Goal: Transaction & Acquisition: Purchase product/service

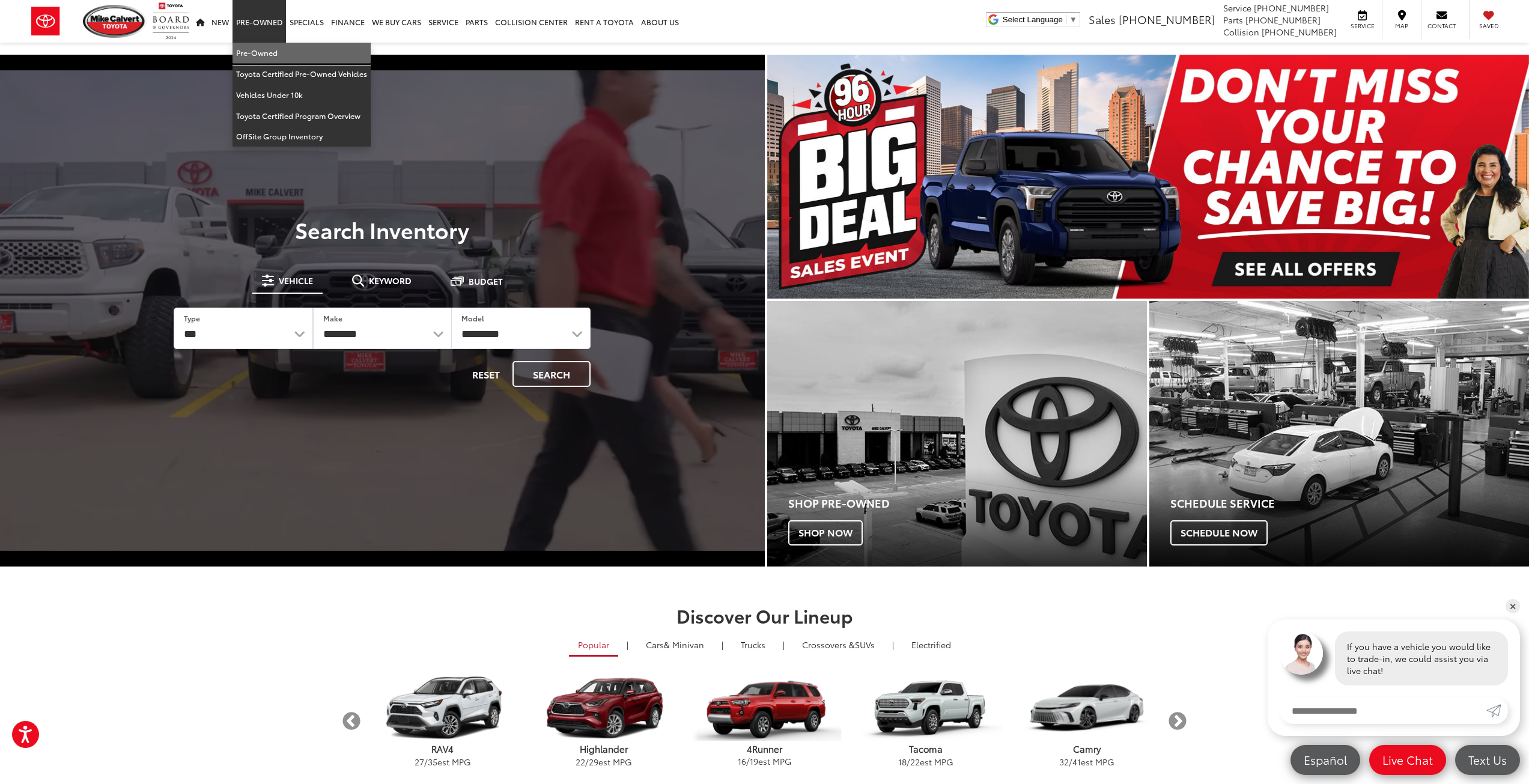
click at [260, 50] on link "Pre-Owned" at bounding box center [302, 53] width 138 height 21
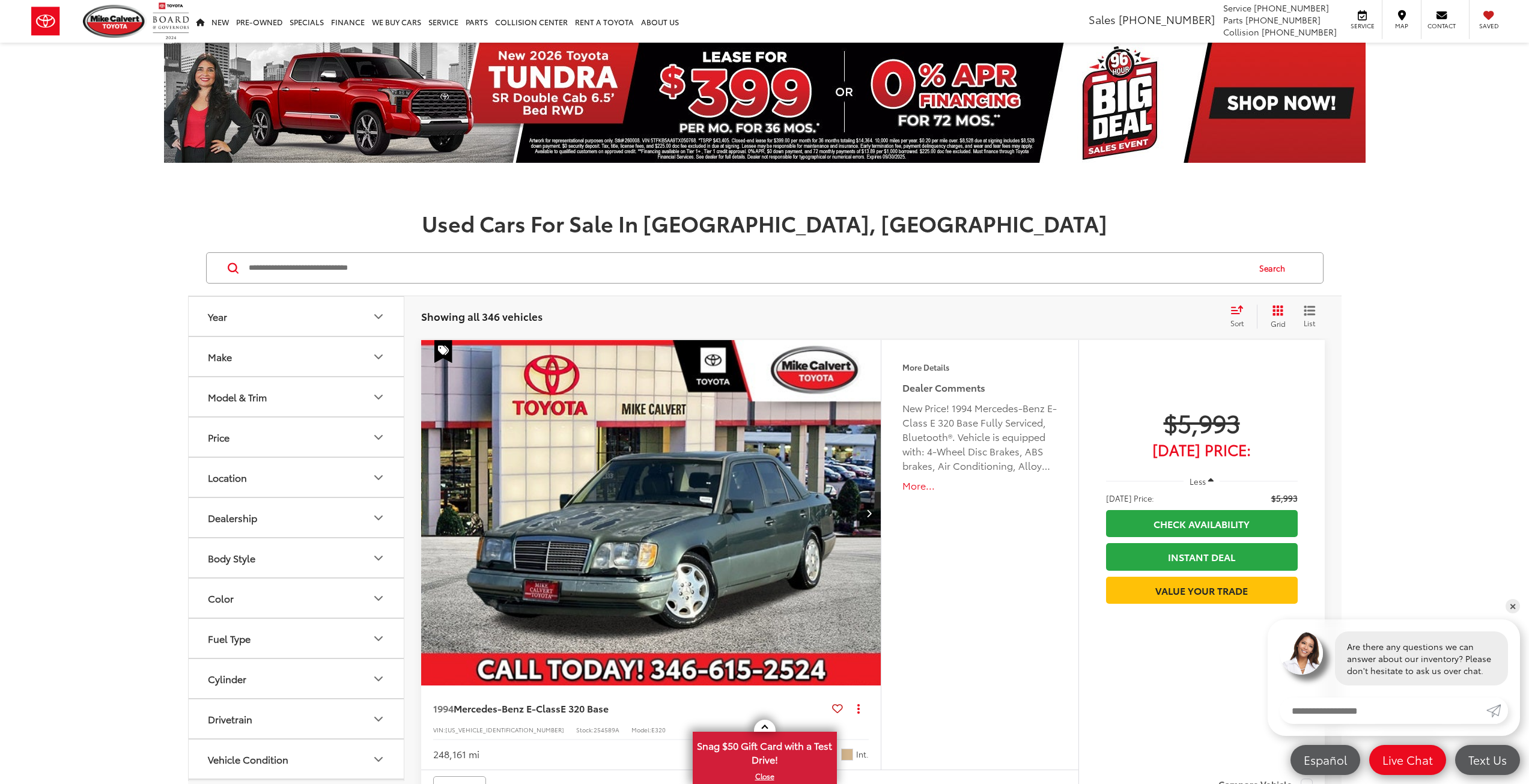
click at [283, 273] on input "Search by Make, Model, or Keyword" at bounding box center [748, 268] width 1000 height 29
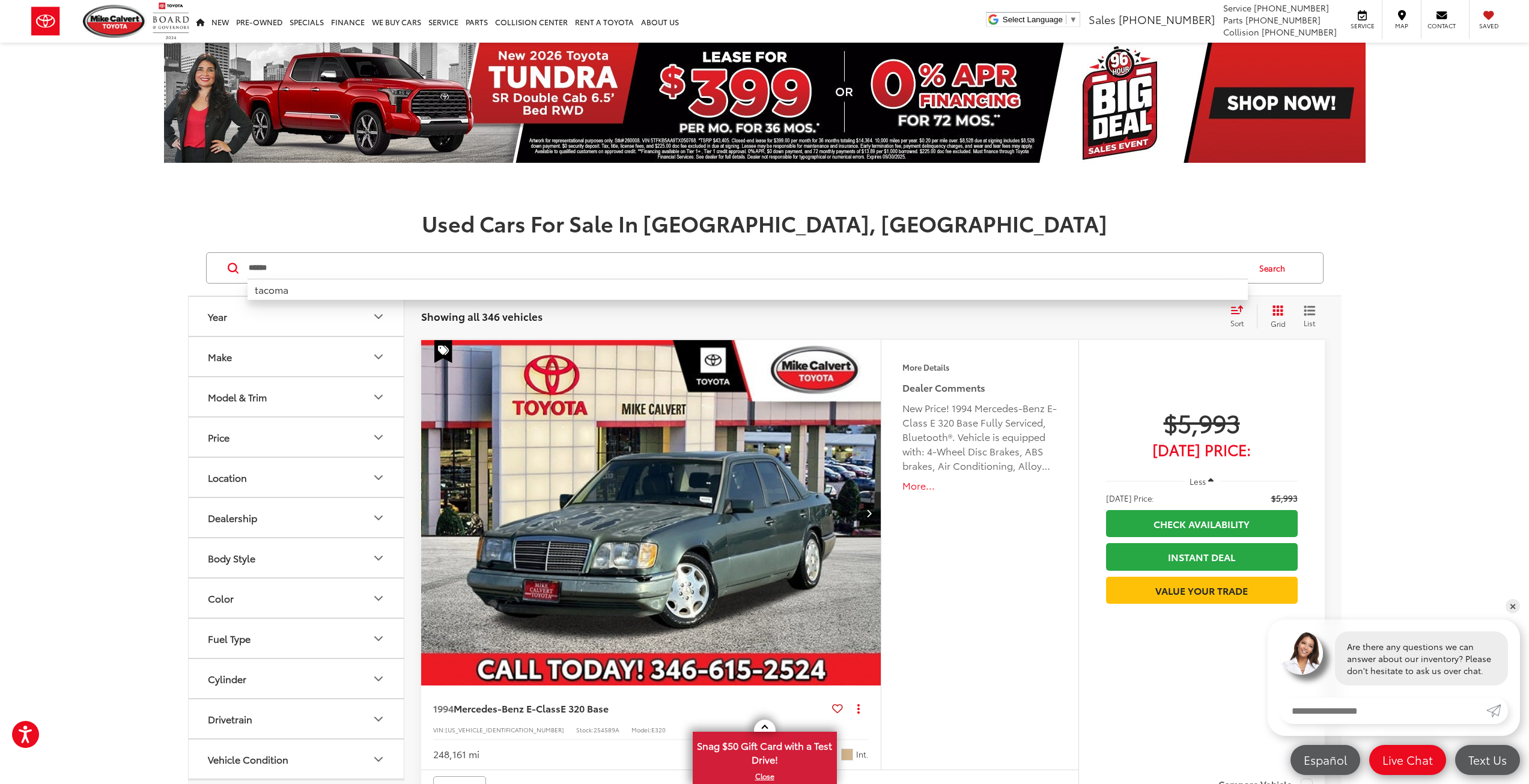
type input "******"
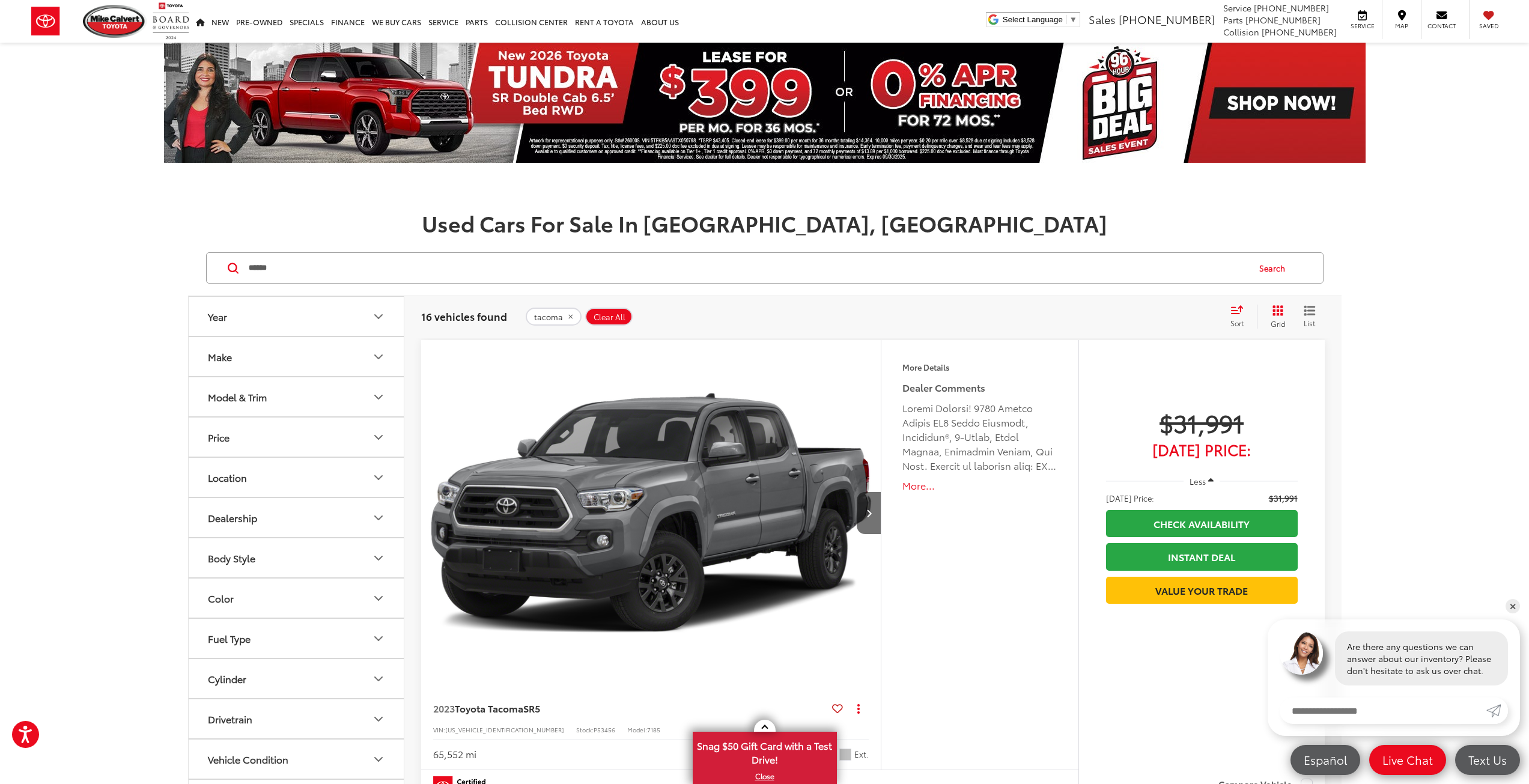
scroll to position [240, 0]
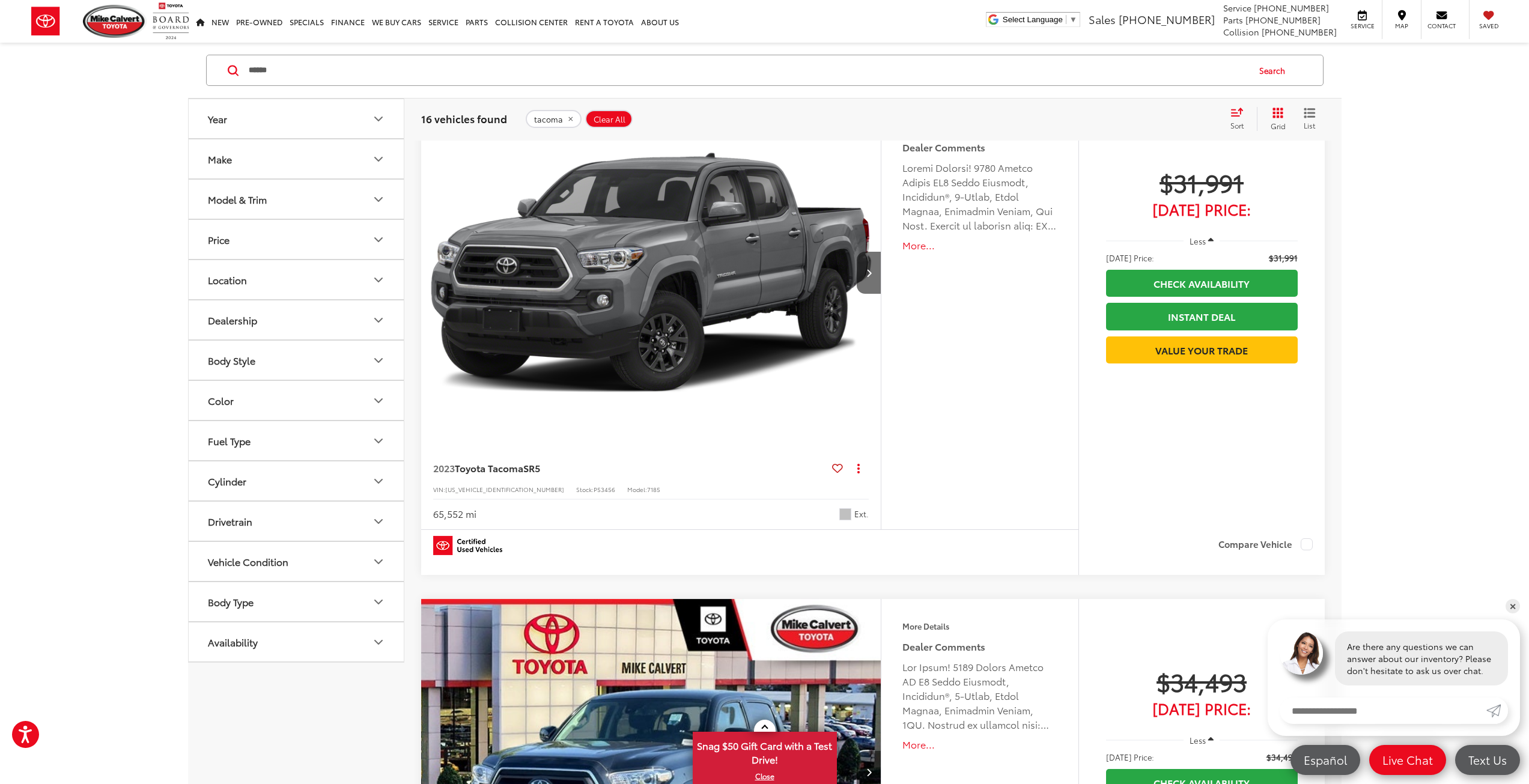
click at [913, 245] on button "More..." at bounding box center [979, 245] width 154 height 14
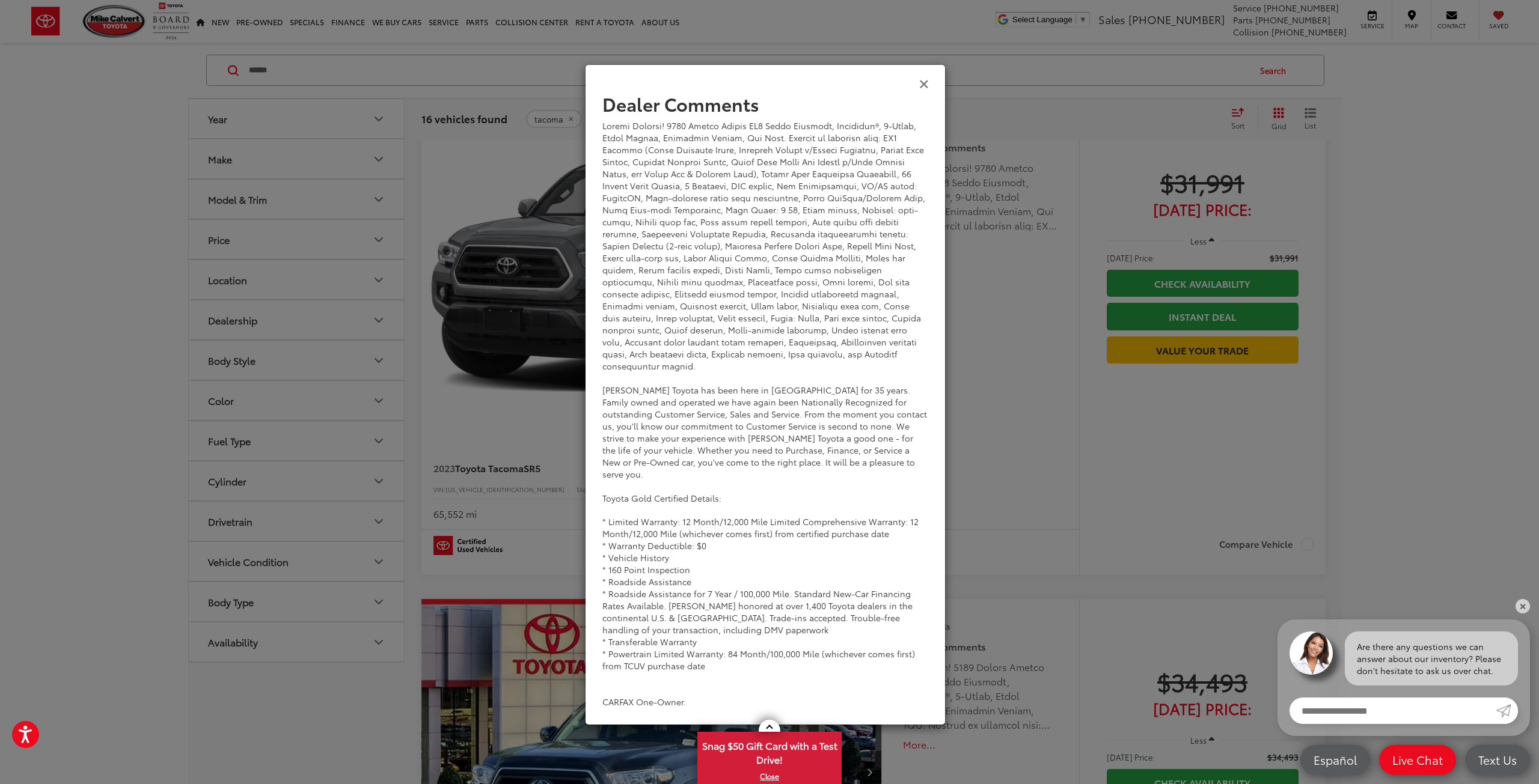
click at [923, 79] on icon "Close" at bounding box center [923, 83] width 9 height 13
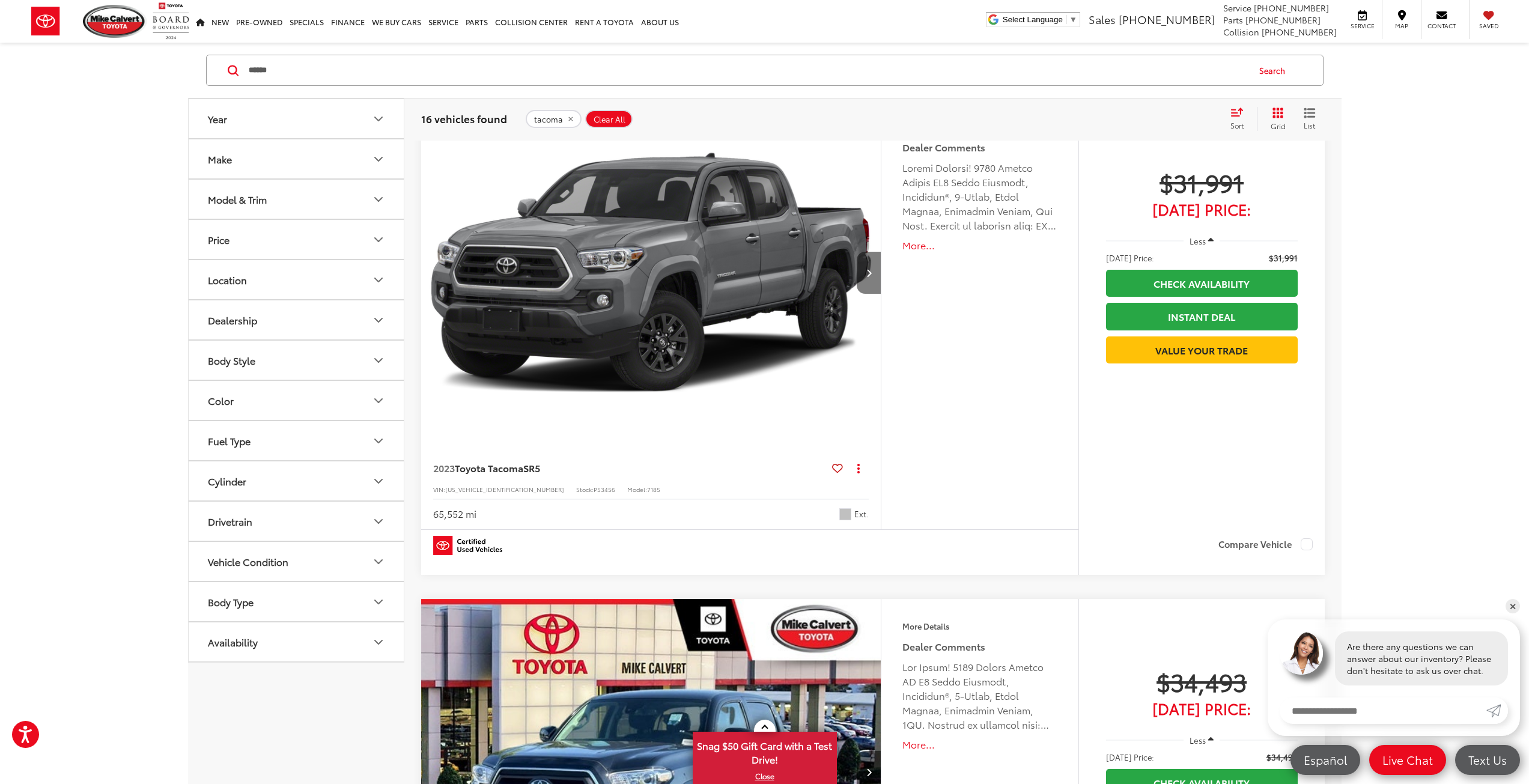
click at [866, 267] on button "Next image" at bounding box center [869, 272] width 24 height 42
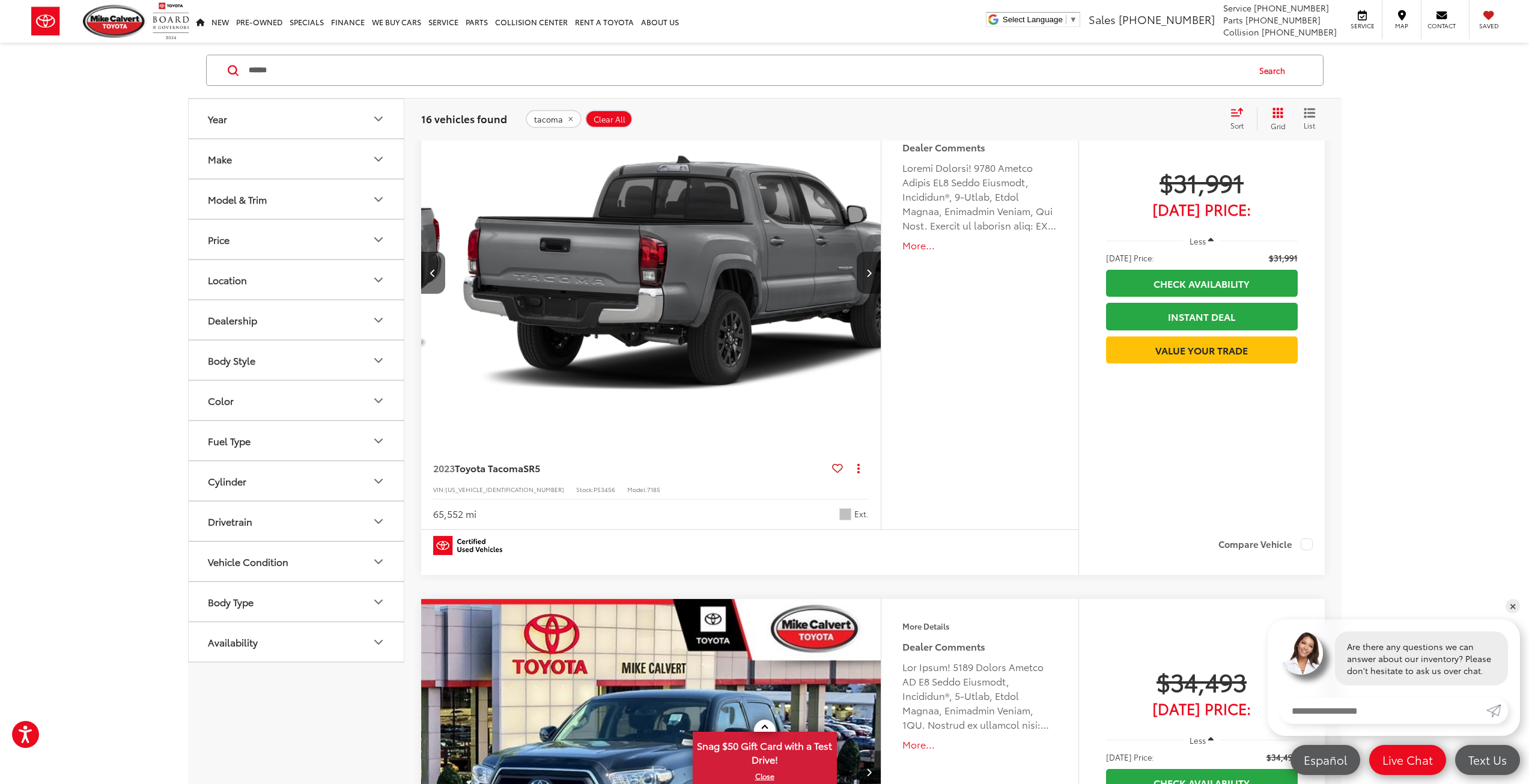
scroll to position [0, 462]
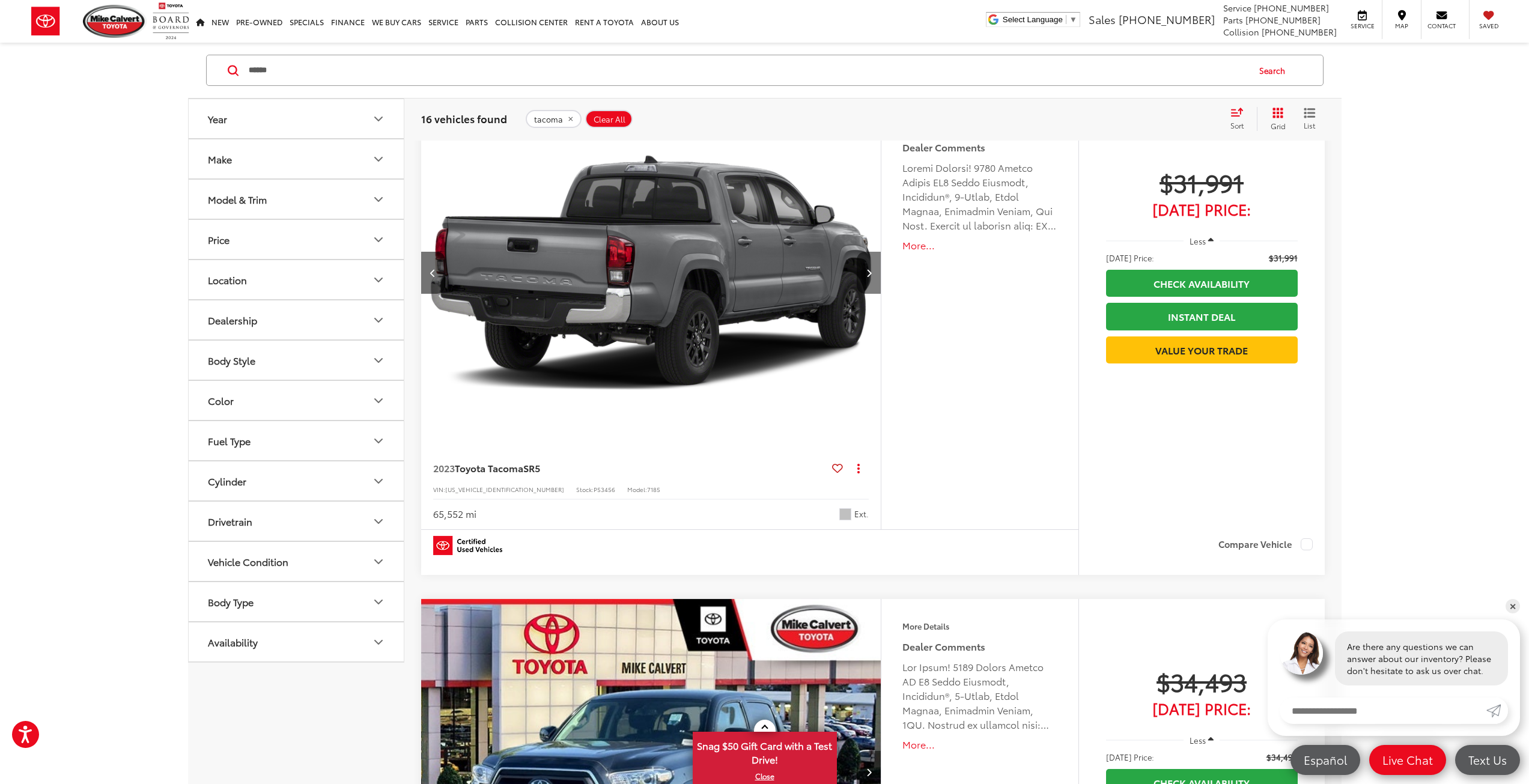
click at [868, 276] on icon "Next image" at bounding box center [869, 272] width 6 height 8
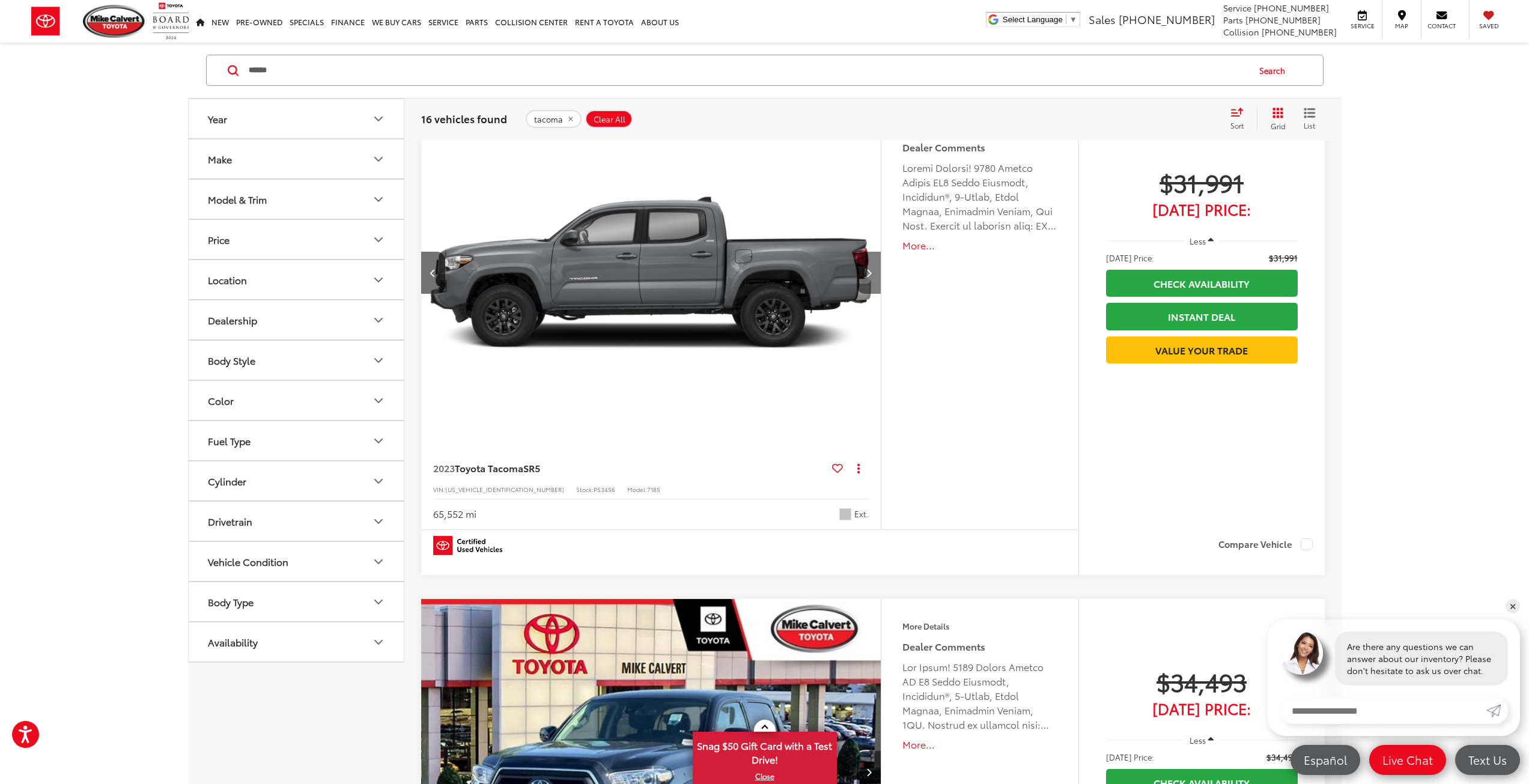
click at [868, 276] on icon "Next image" at bounding box center [869, 272] width 6 height 8
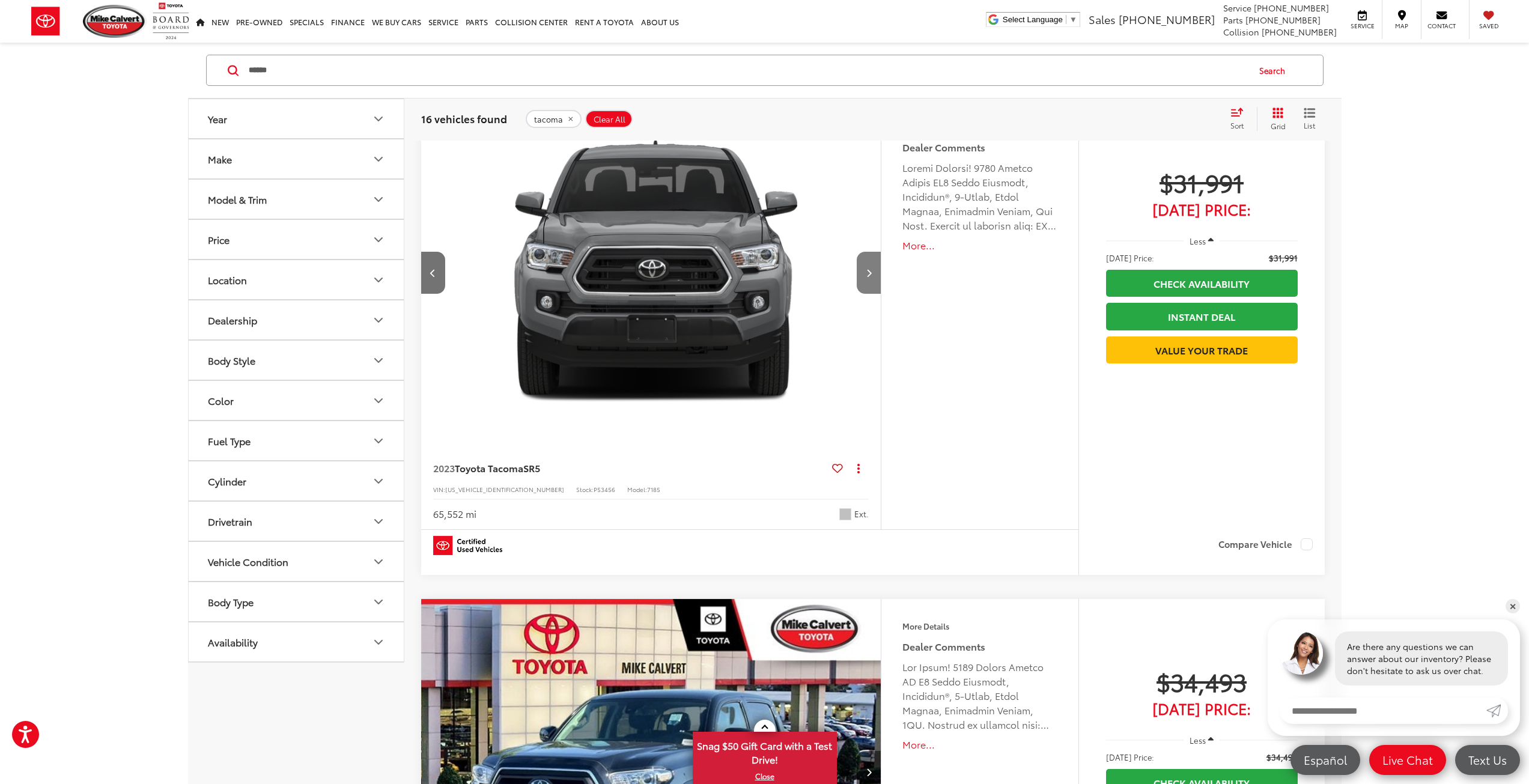
scroll to position [0, 1386]
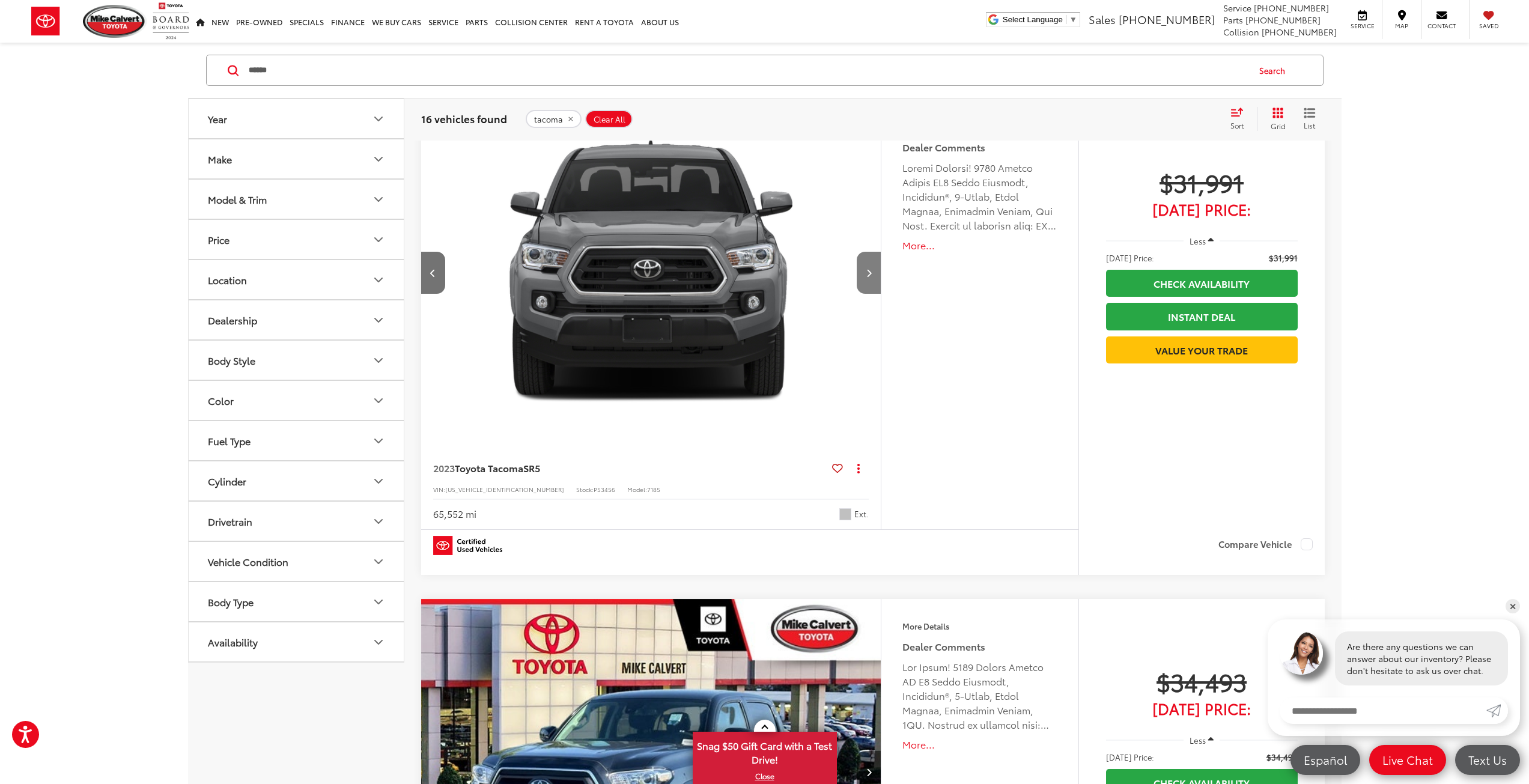
click at [866, 273] on icon "Next image" at bounding box center [869, 272] width 6 height 8
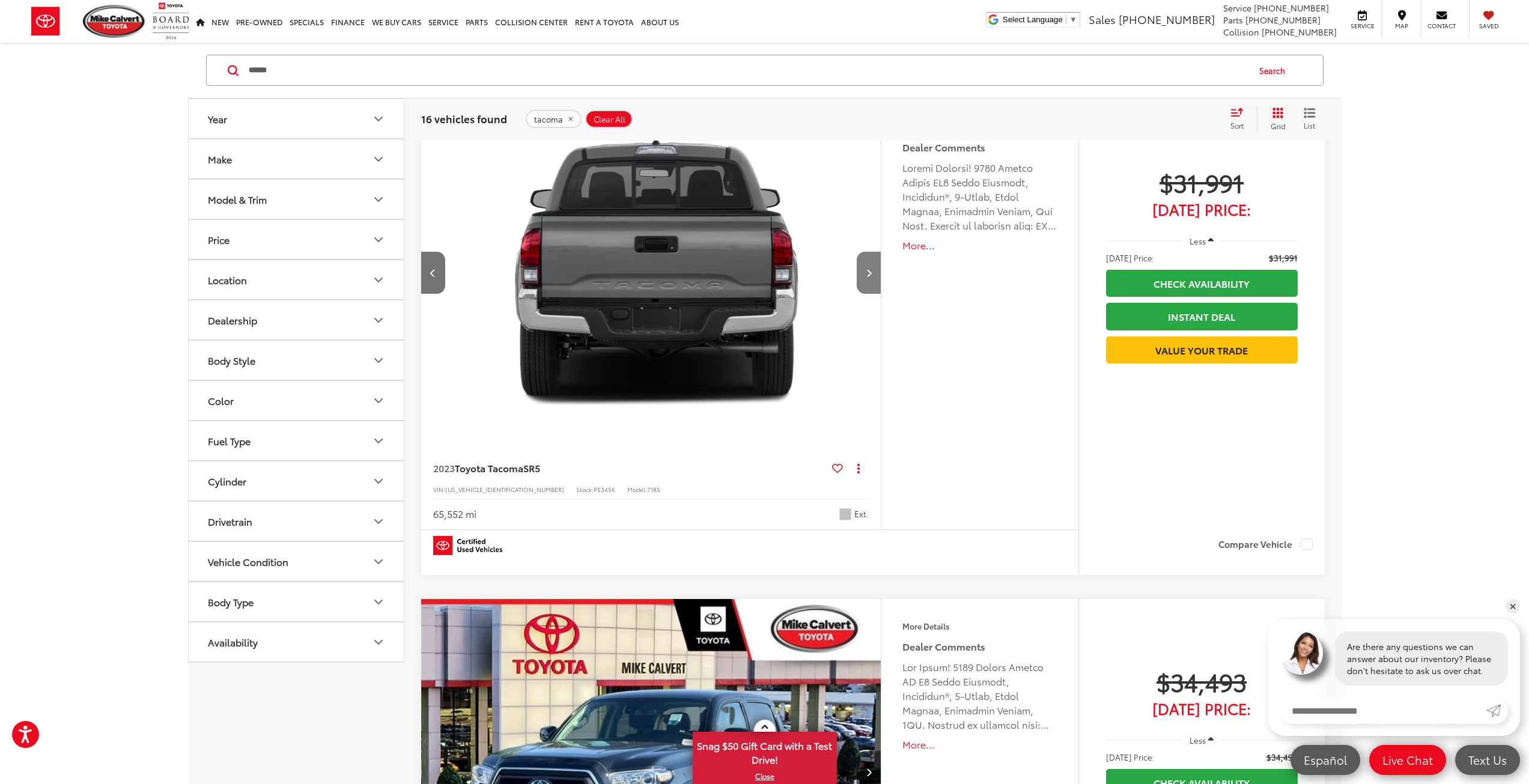
scroll to position [0, 1847]
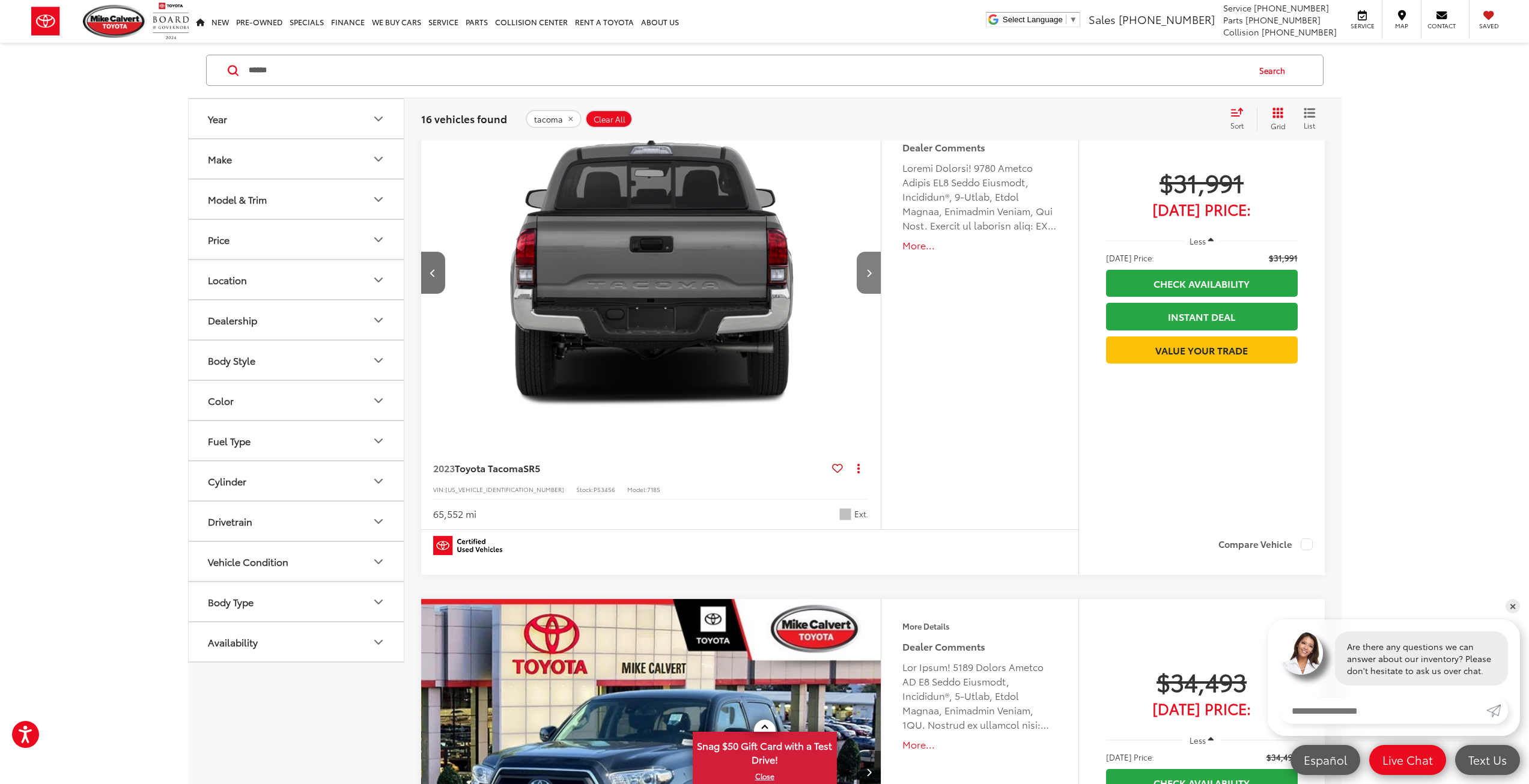
click at [863, 273] on button "Next image" at bounding box center [869, 272] width 24 height 42
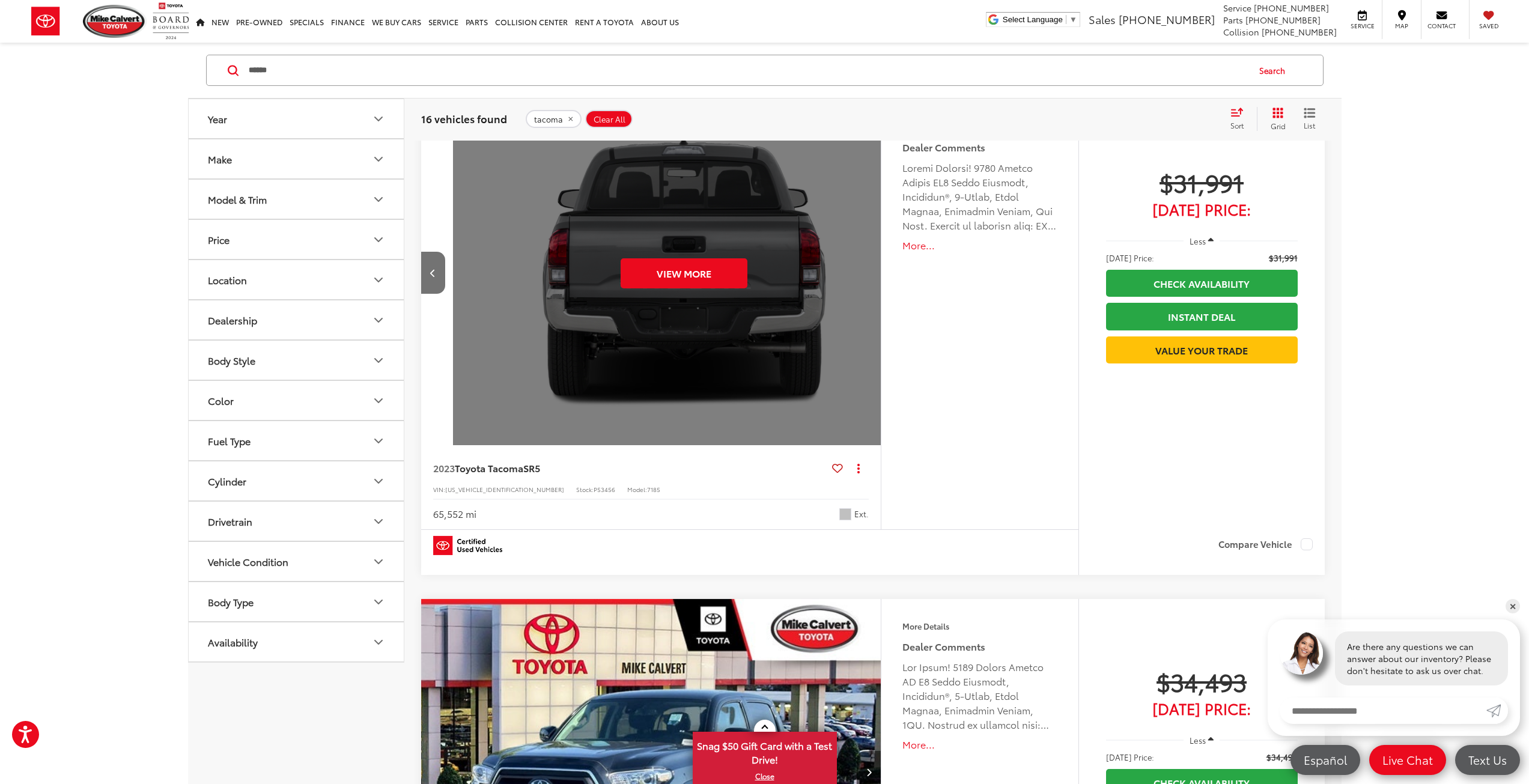
scroll to position [0, 2310]
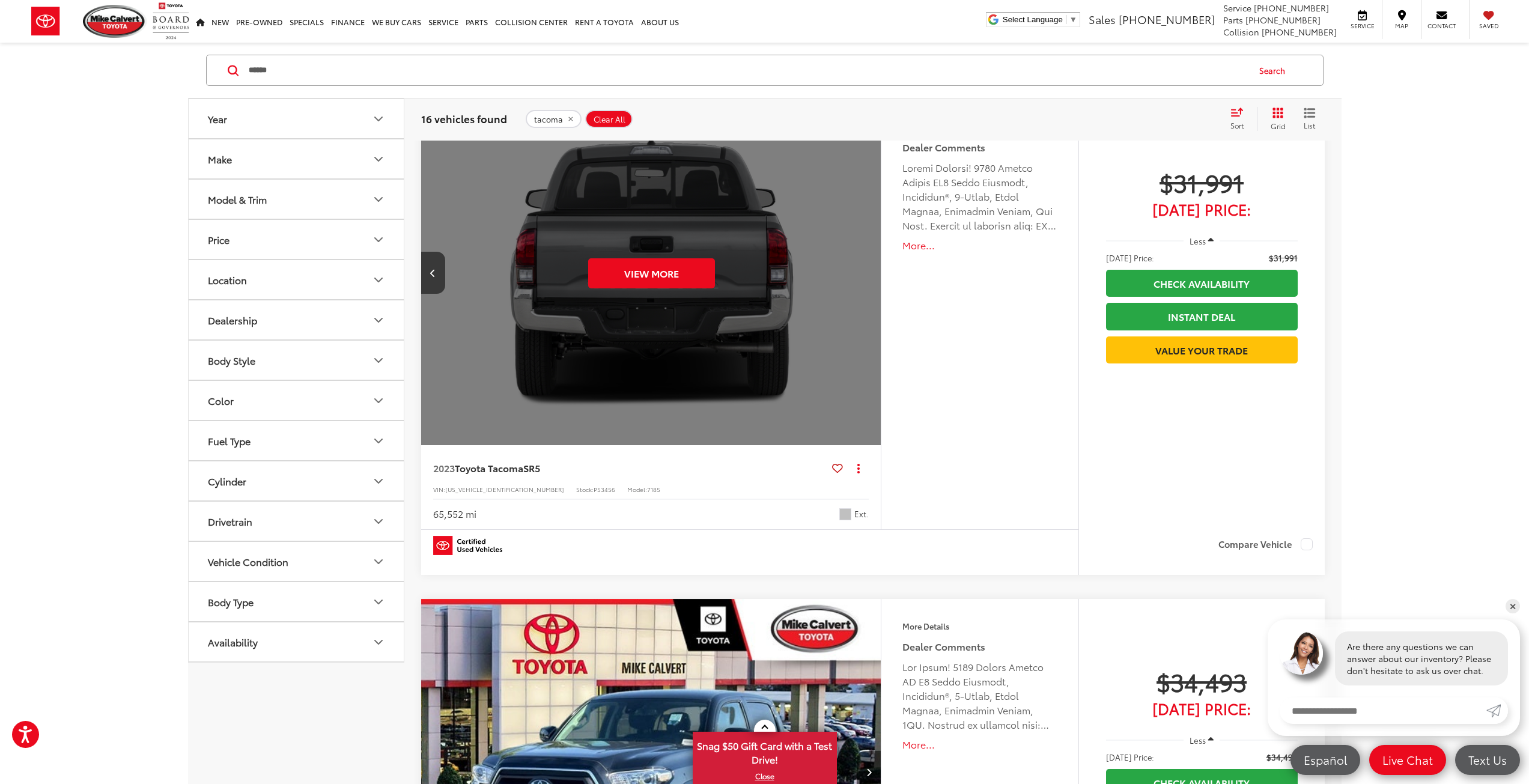
click at [863, 273] on div "View More" at bounding box center [651, 273] width 462 height 347
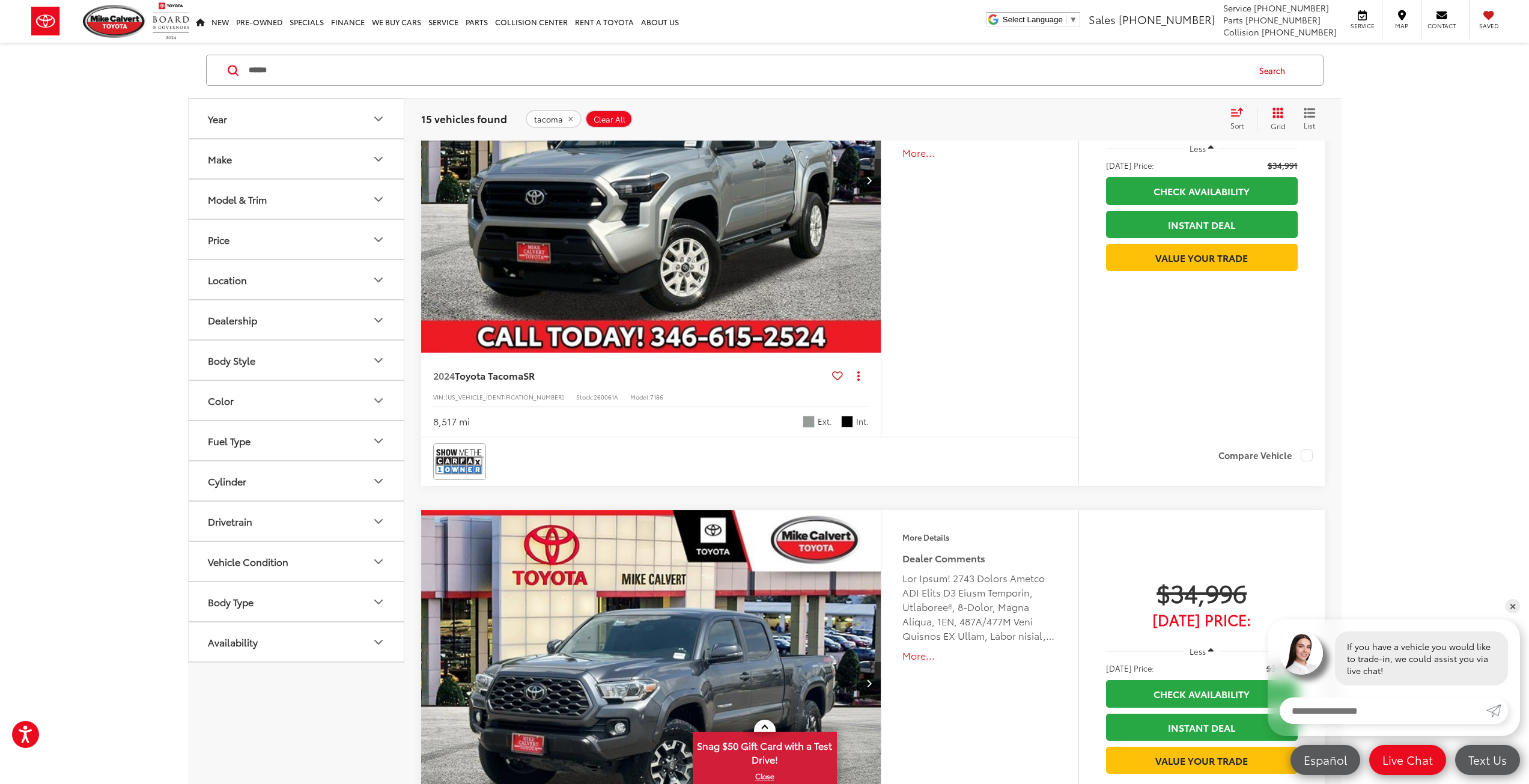
scroll to position [1326, 0]
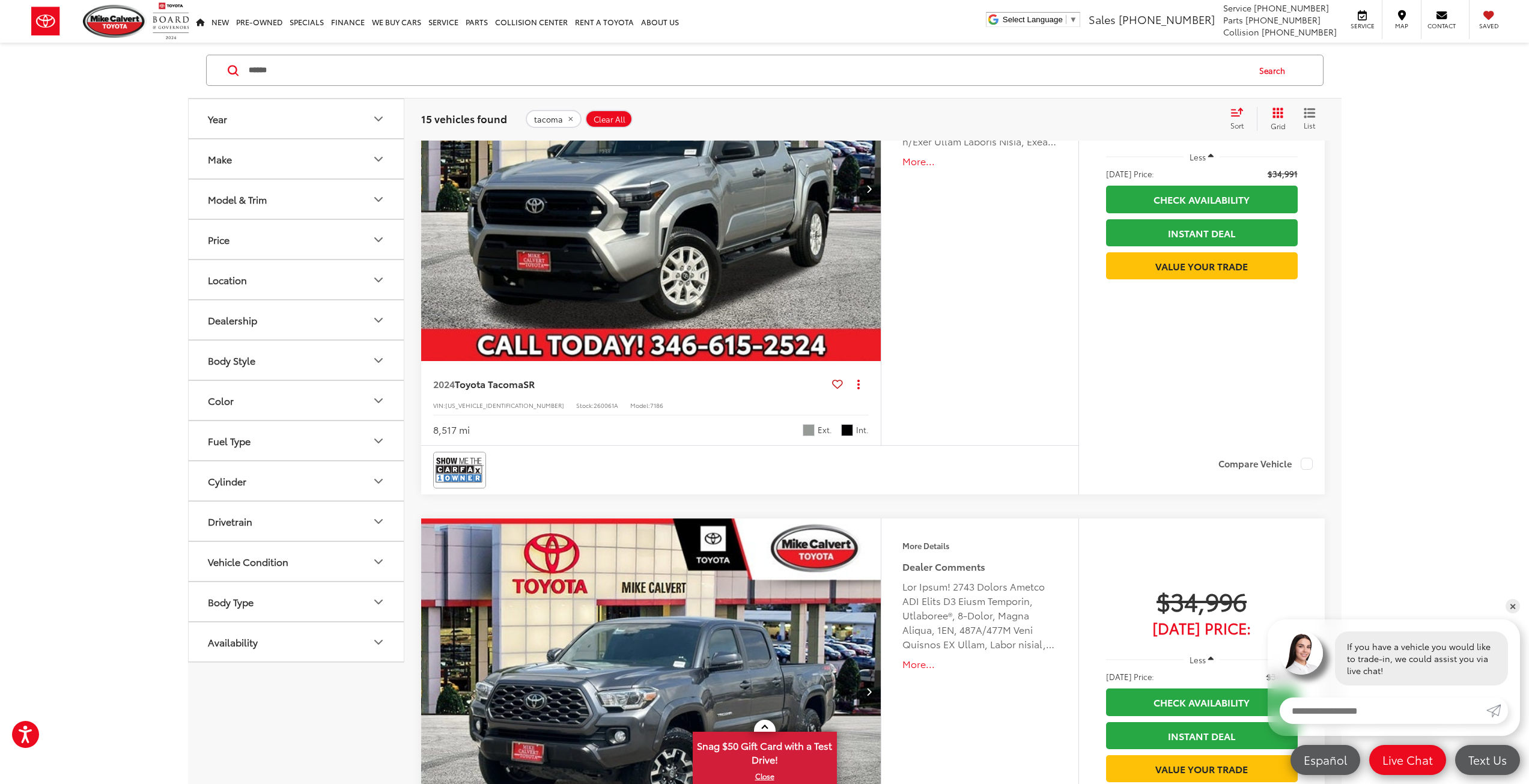
drag, startPoint x: 302, startPoint y: 73, endPoint x: 153, endPoint y: 79, distance: 149.1
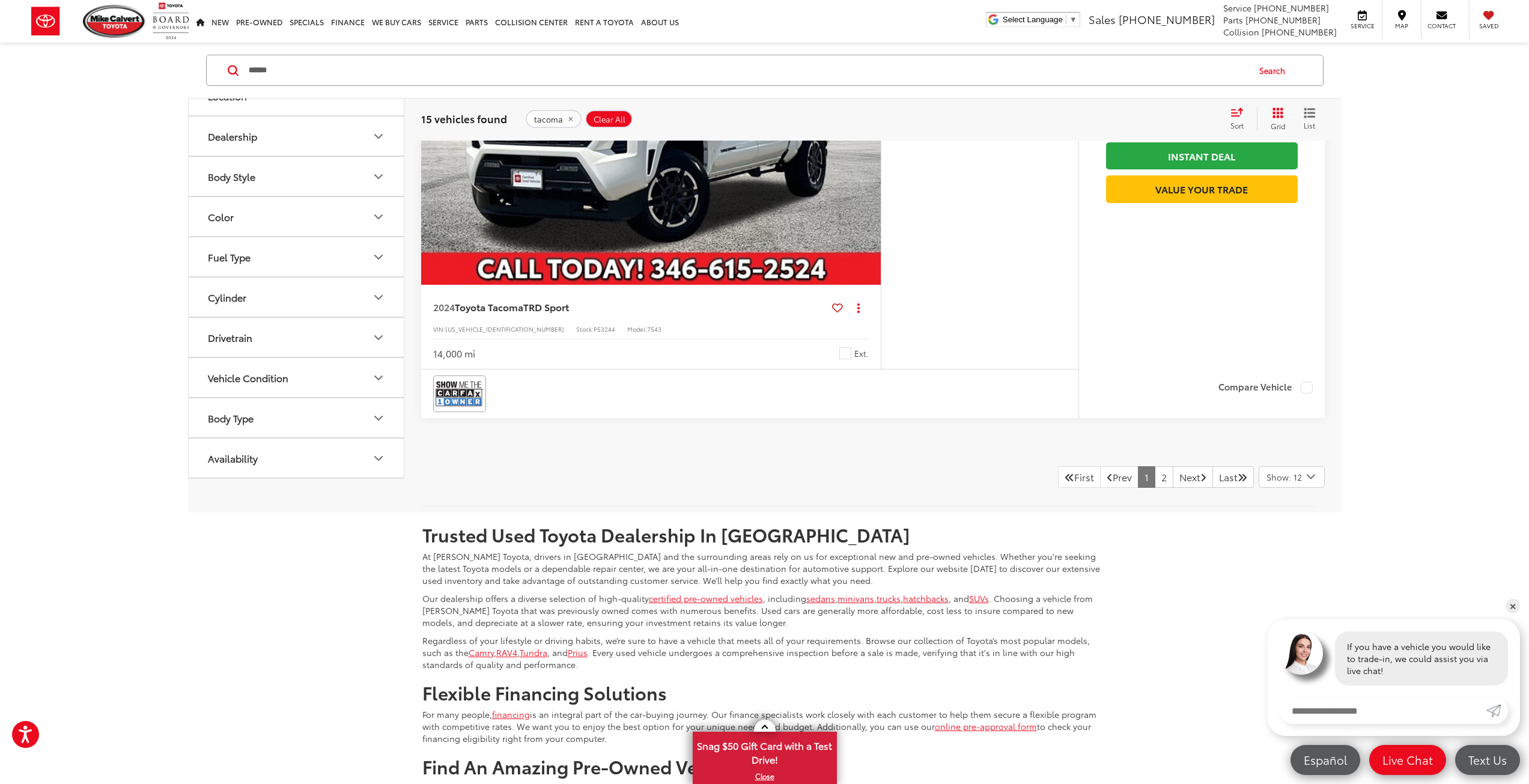
scroll to position [5982, 0]
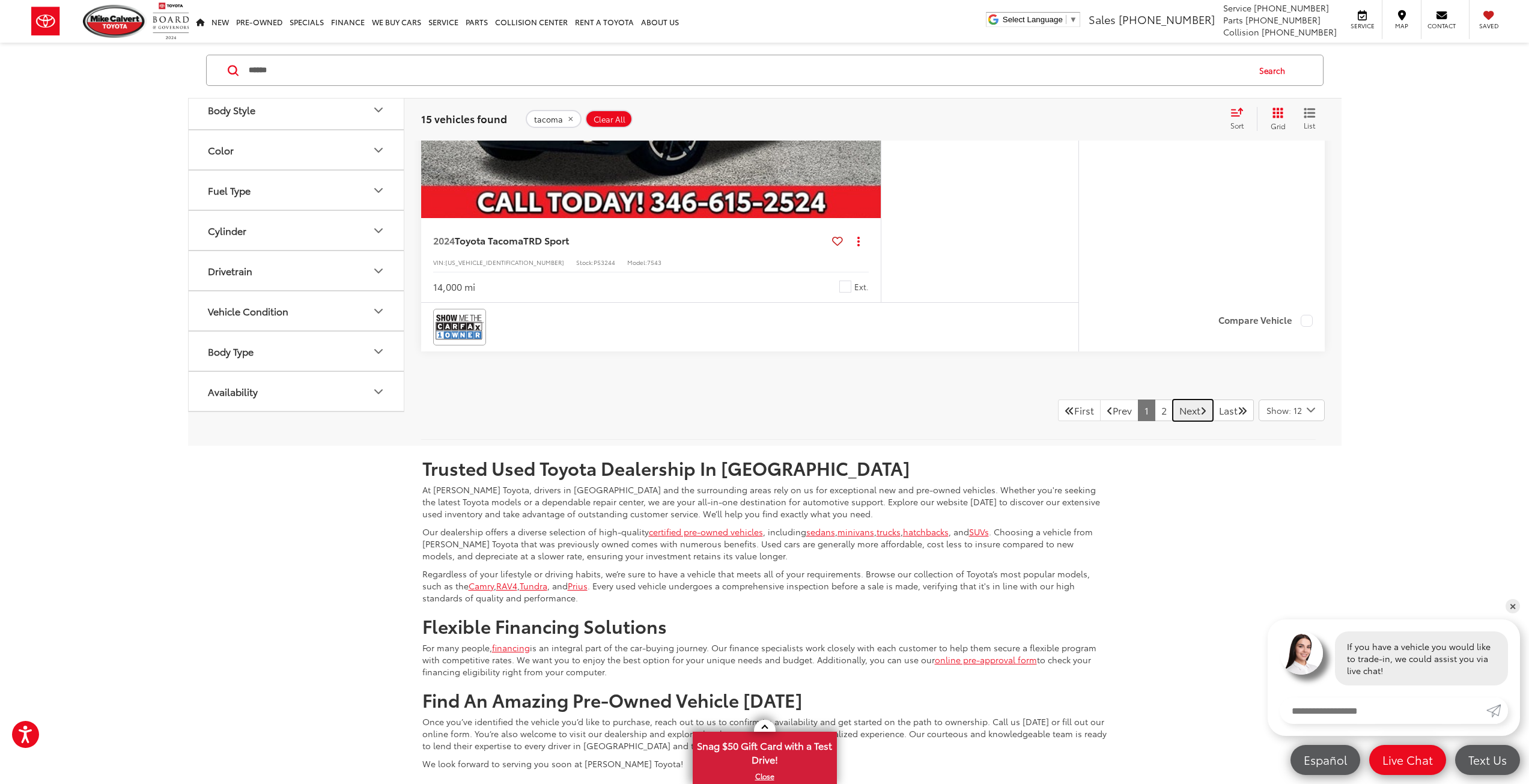
click at [1177, 421] on link "Next" at bounding box center [1193, 410] width 40 height 21
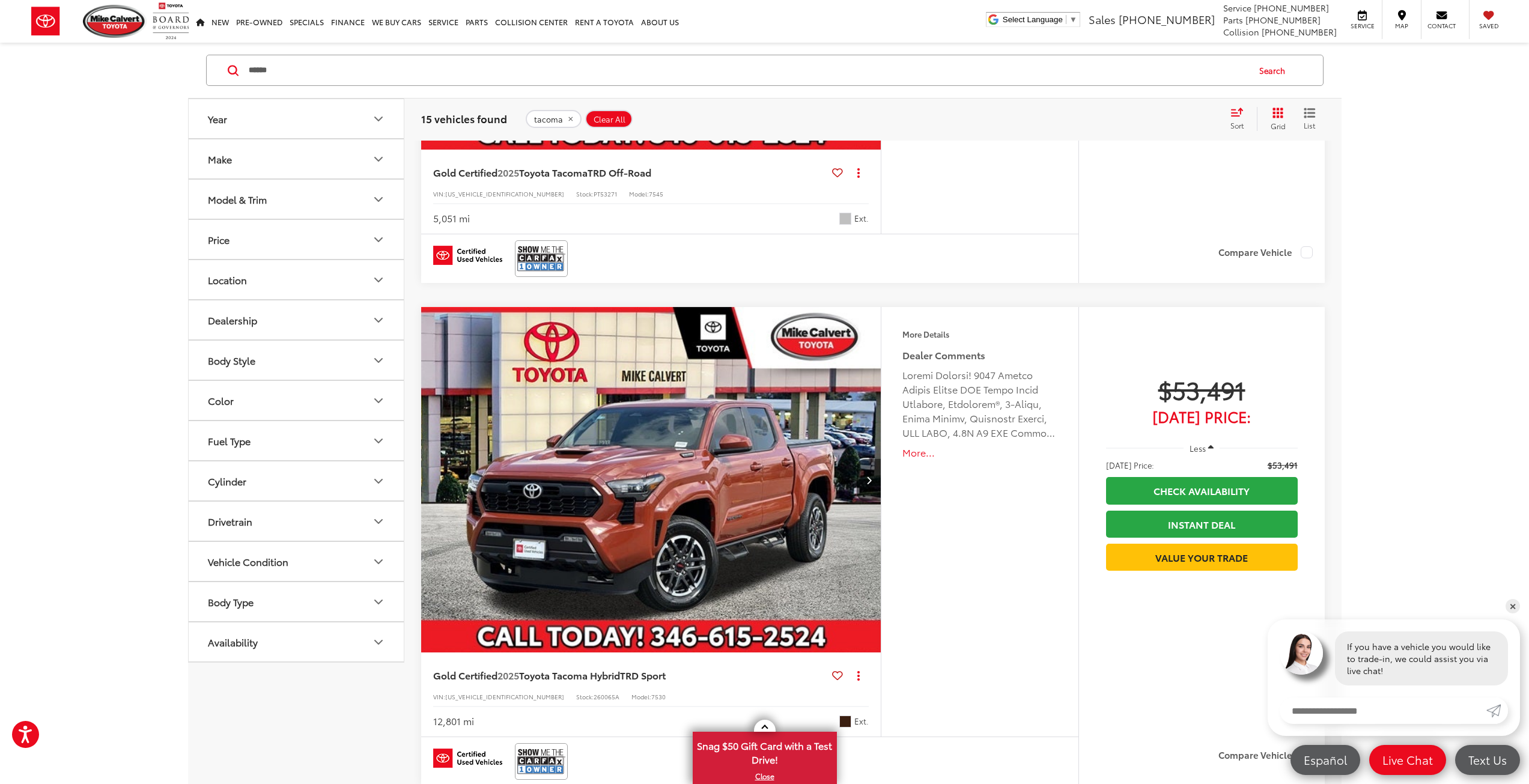
scroll to position [558, 0]
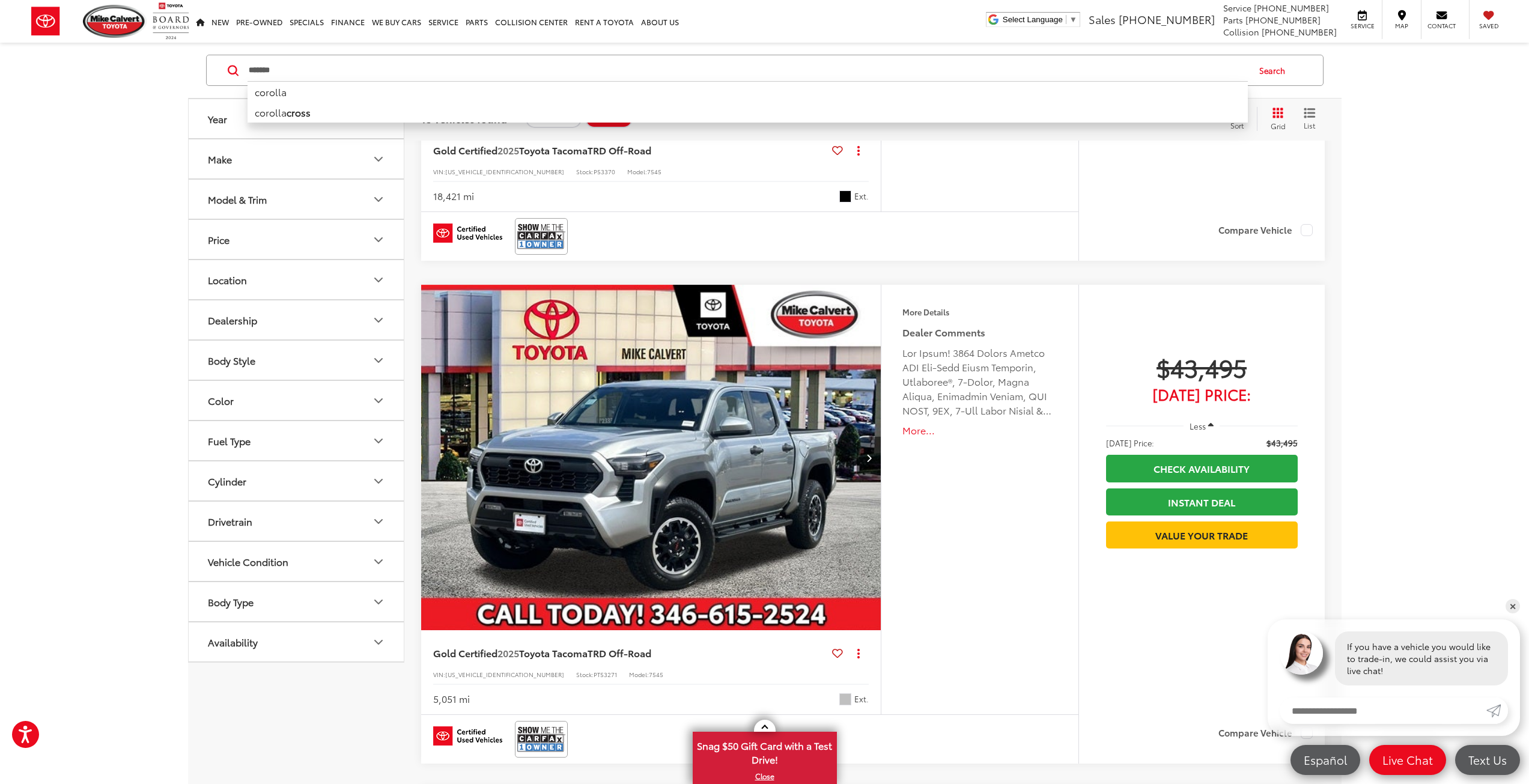
type input "*******"
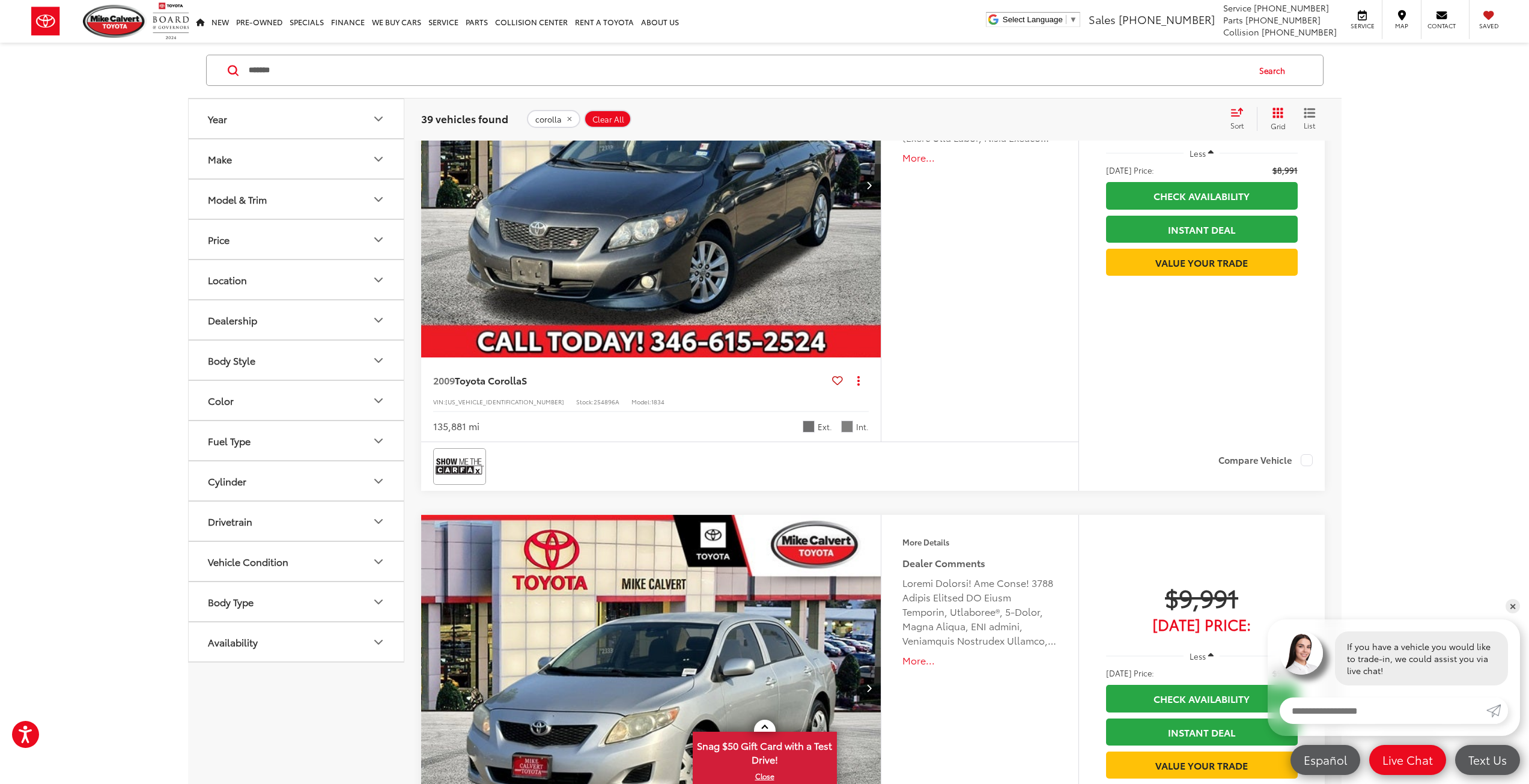
scroll to position [558, 0]
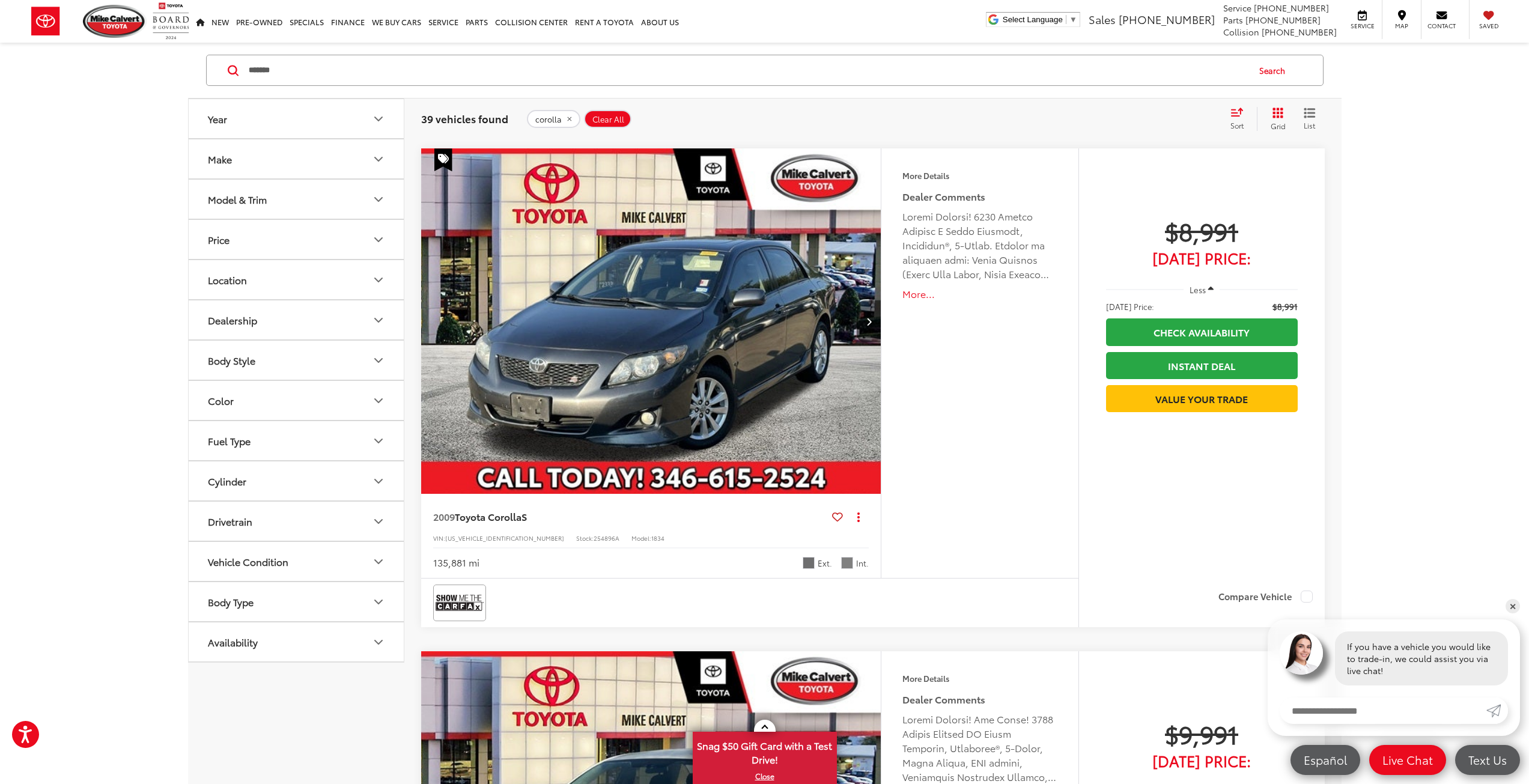
click at [917, 301] on button "More..." at bounding box center [979, 294] width 154 height 14
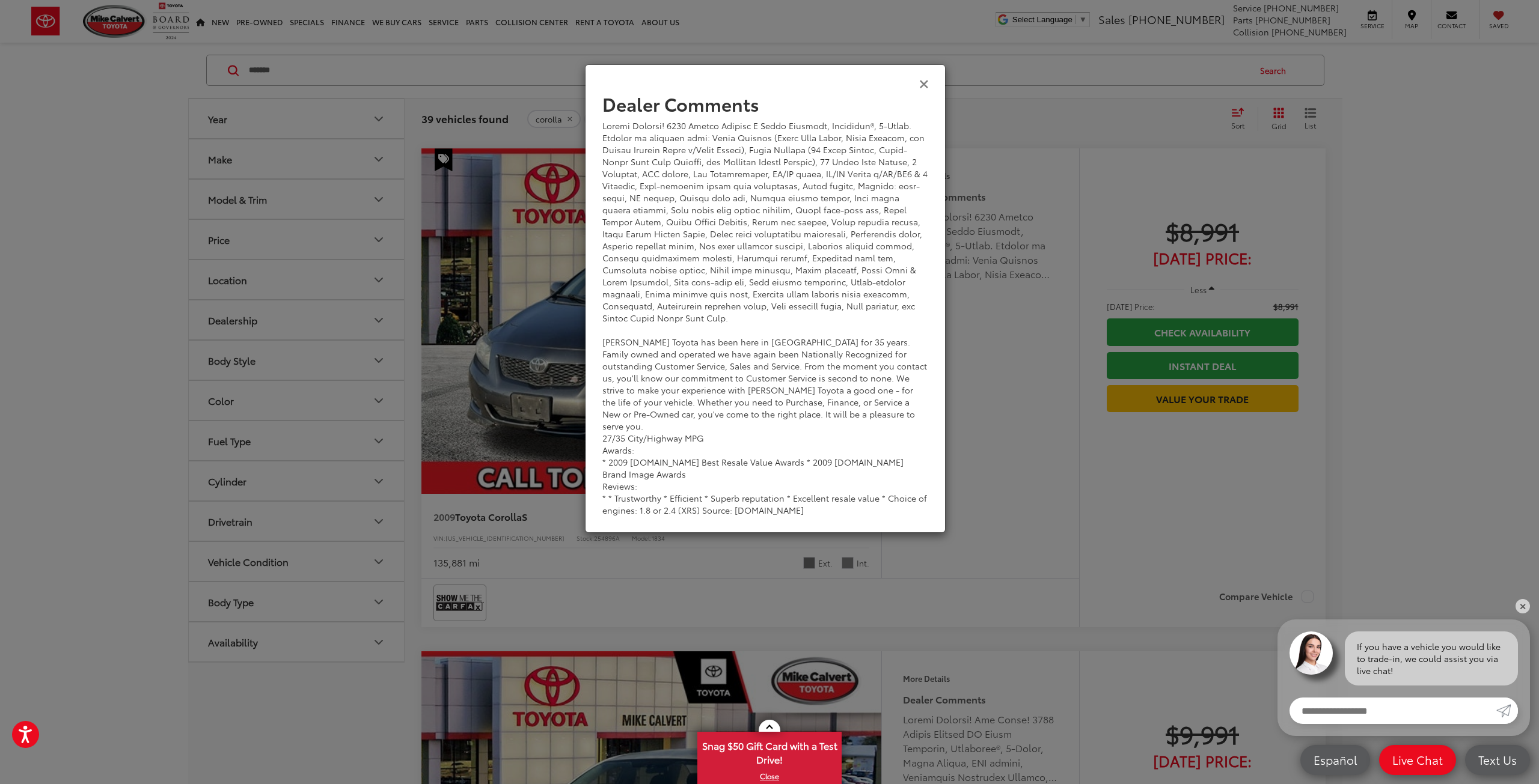
click at [920, 84] on icon "Close" at bounding box center [923, 83] width 9 height 13
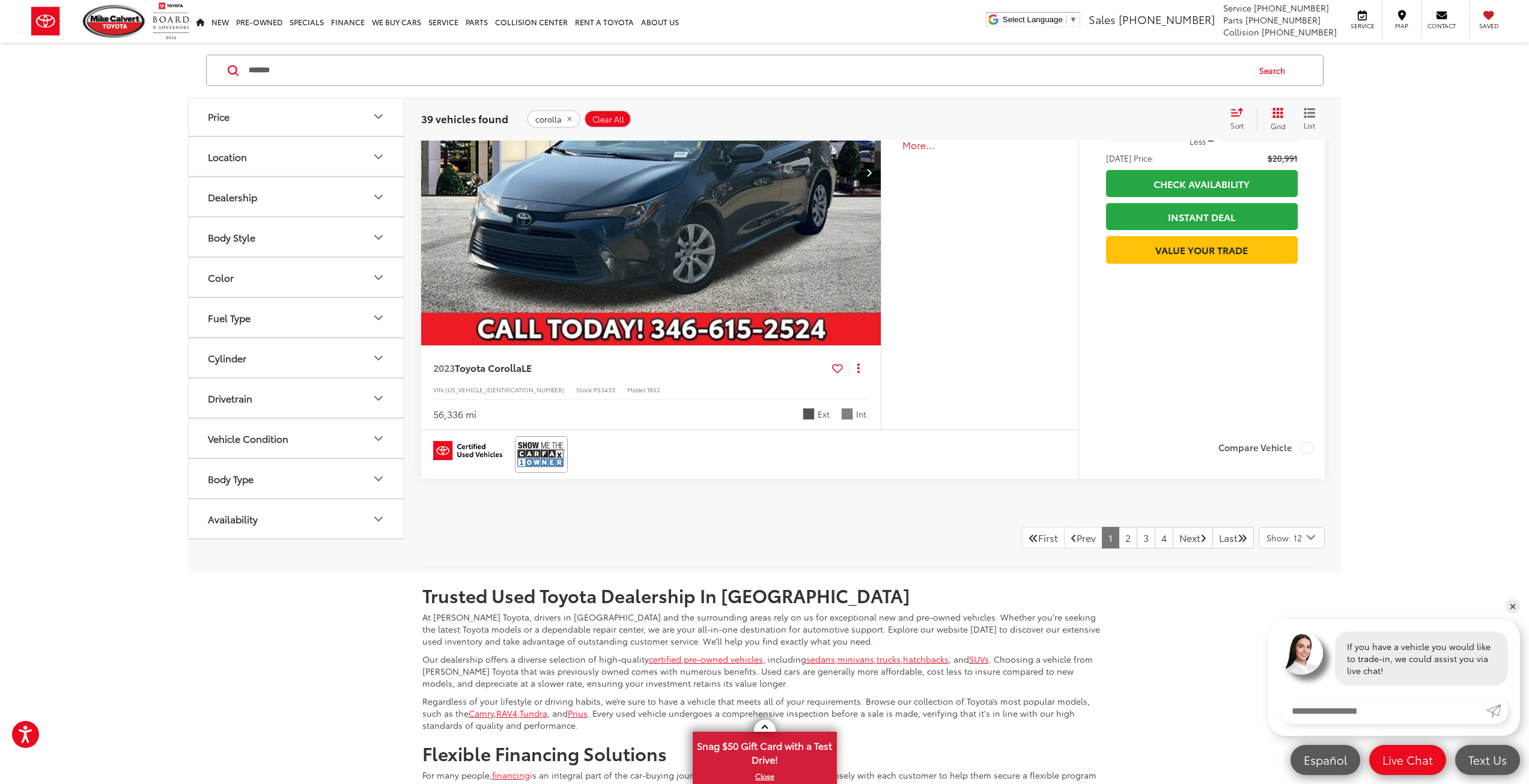
scroll to position [5906, 0]
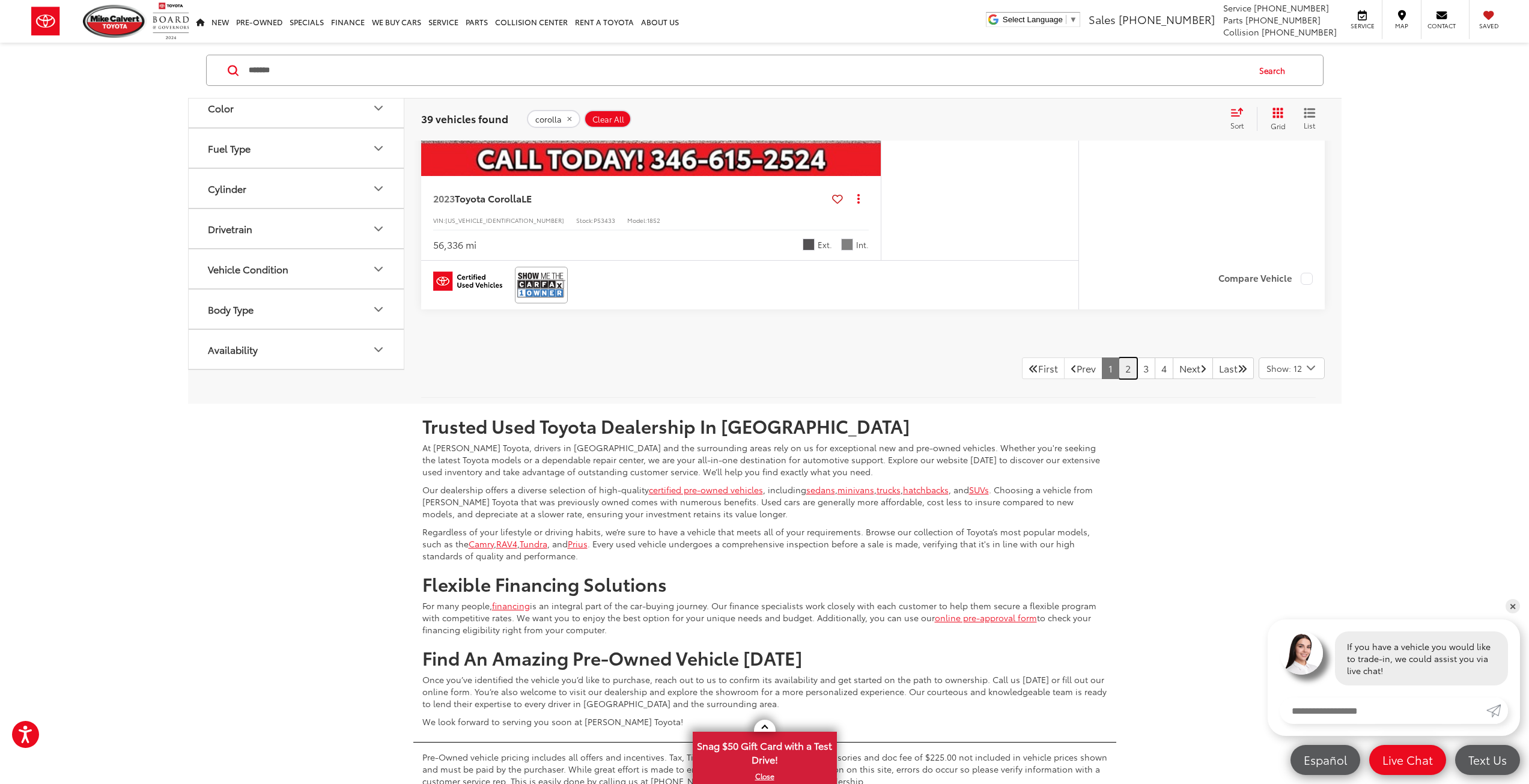
click at [1119, 379] on link "2" at bounding box center [1128, 368] width 19 height 21
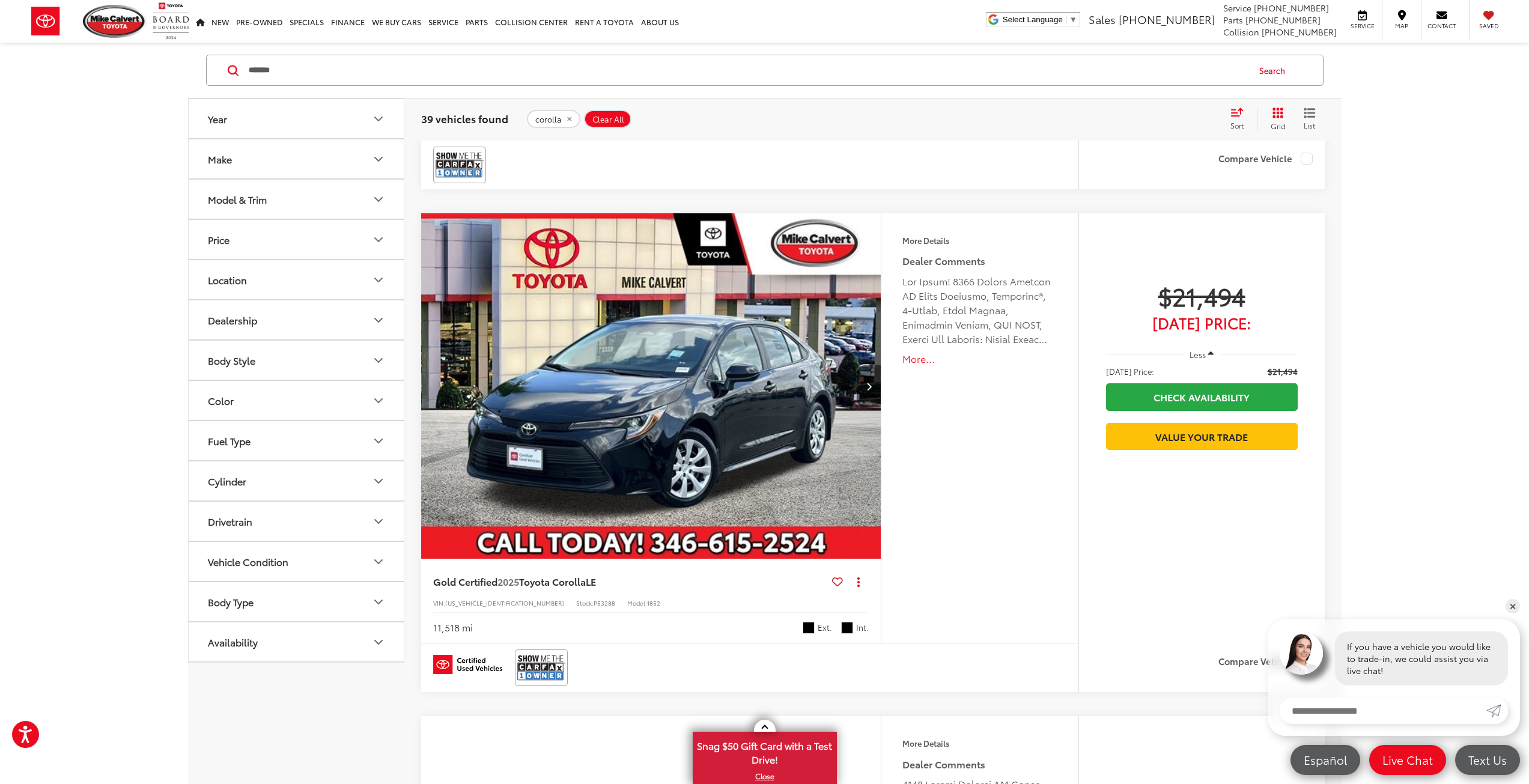
scroll to position [198, 0]
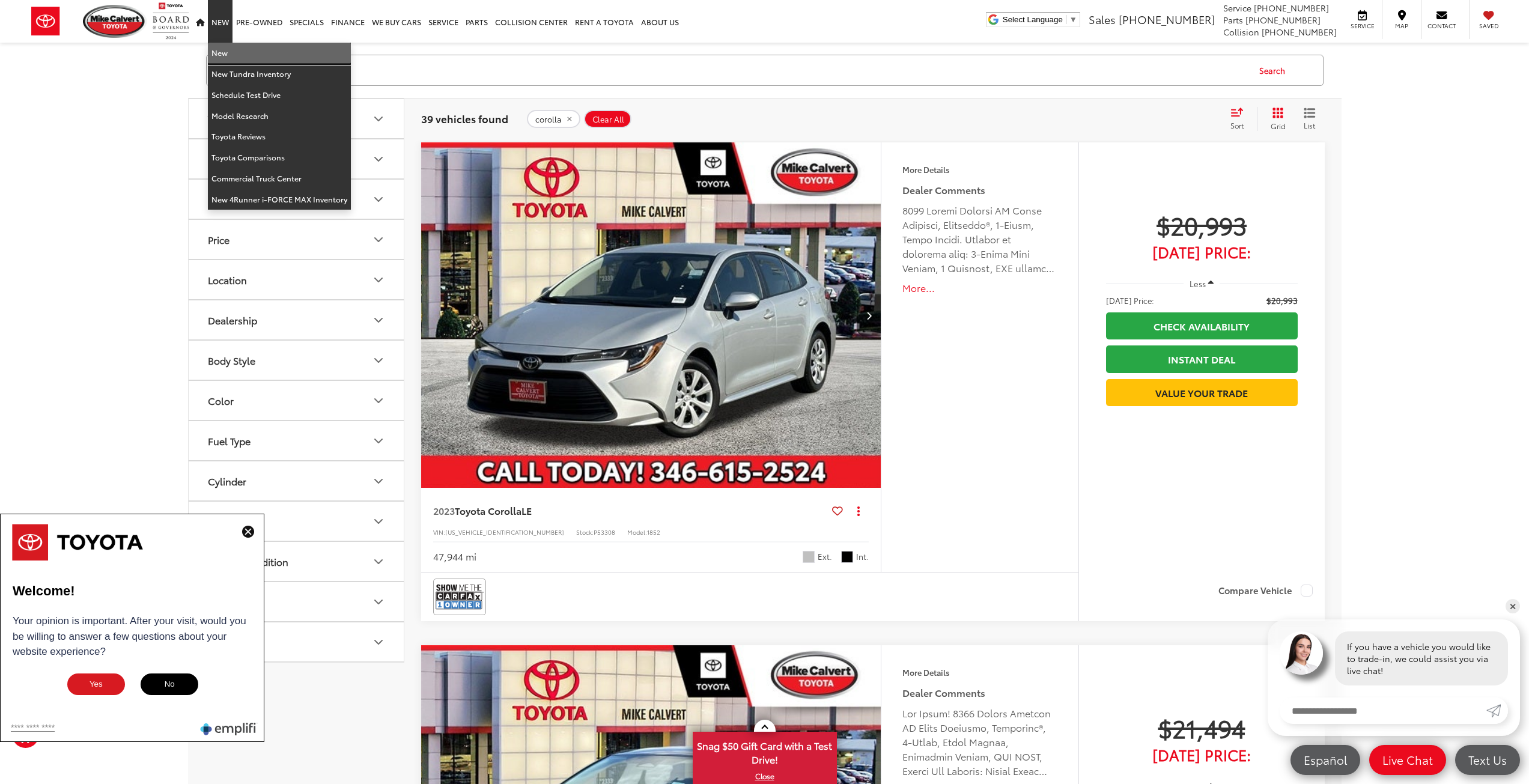
click at [218, 57] on link "New" at bounding box center [279, 53] width 143 height 21
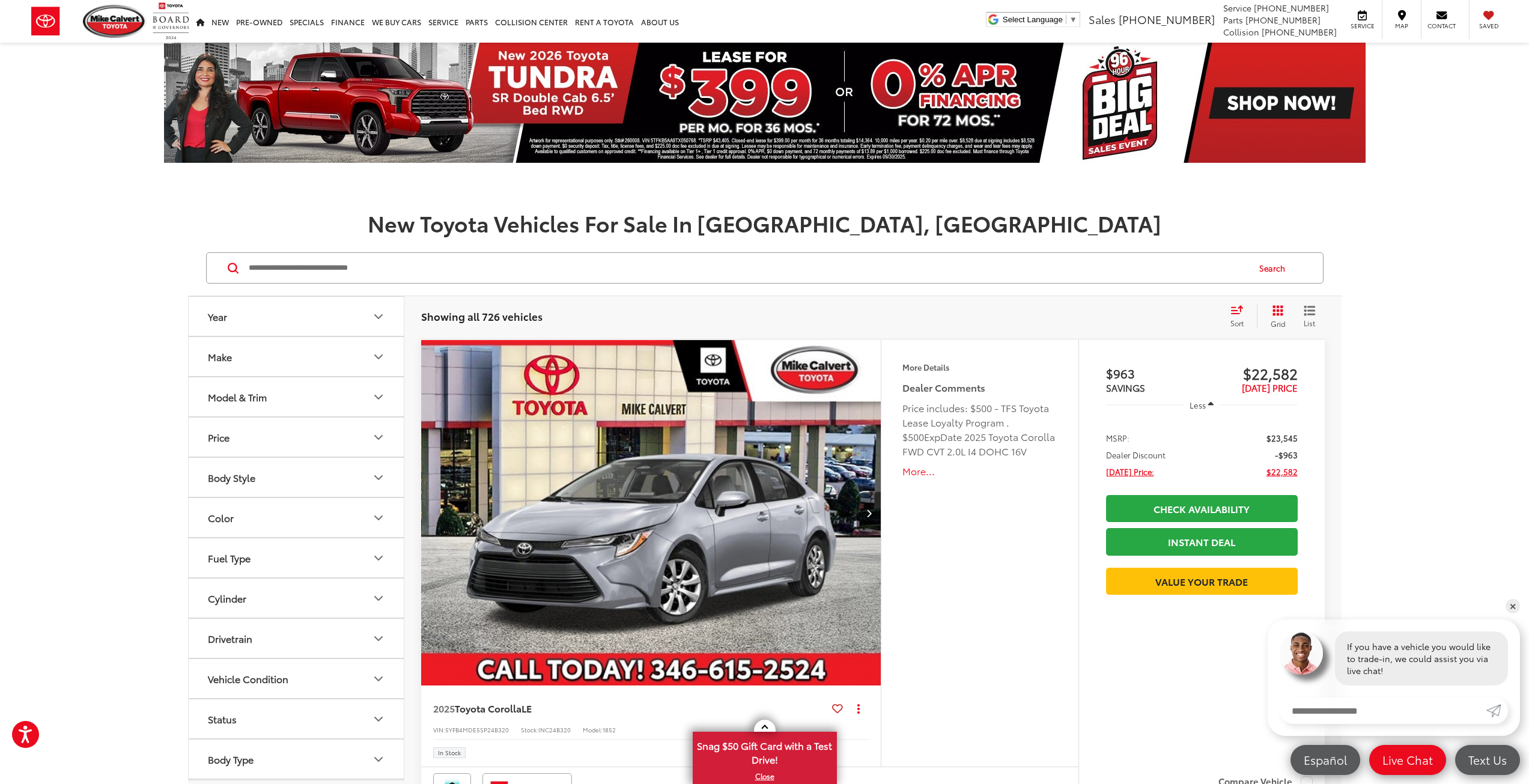
click at [306, 272] on input "Search by Make, Model, or Keyword" at bounding box center [748, 268] width 1000 height 29
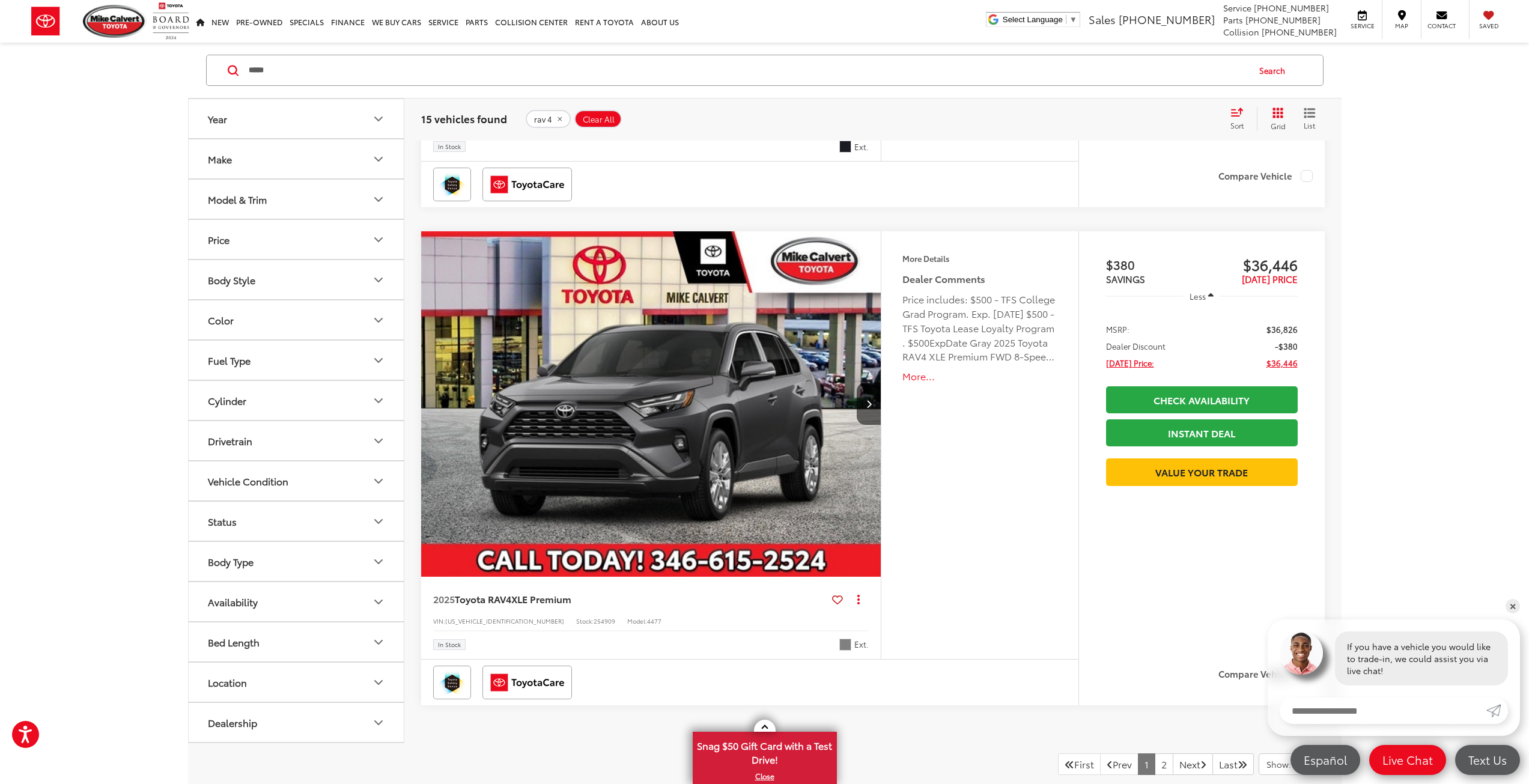
scroll to position [6069, 0]
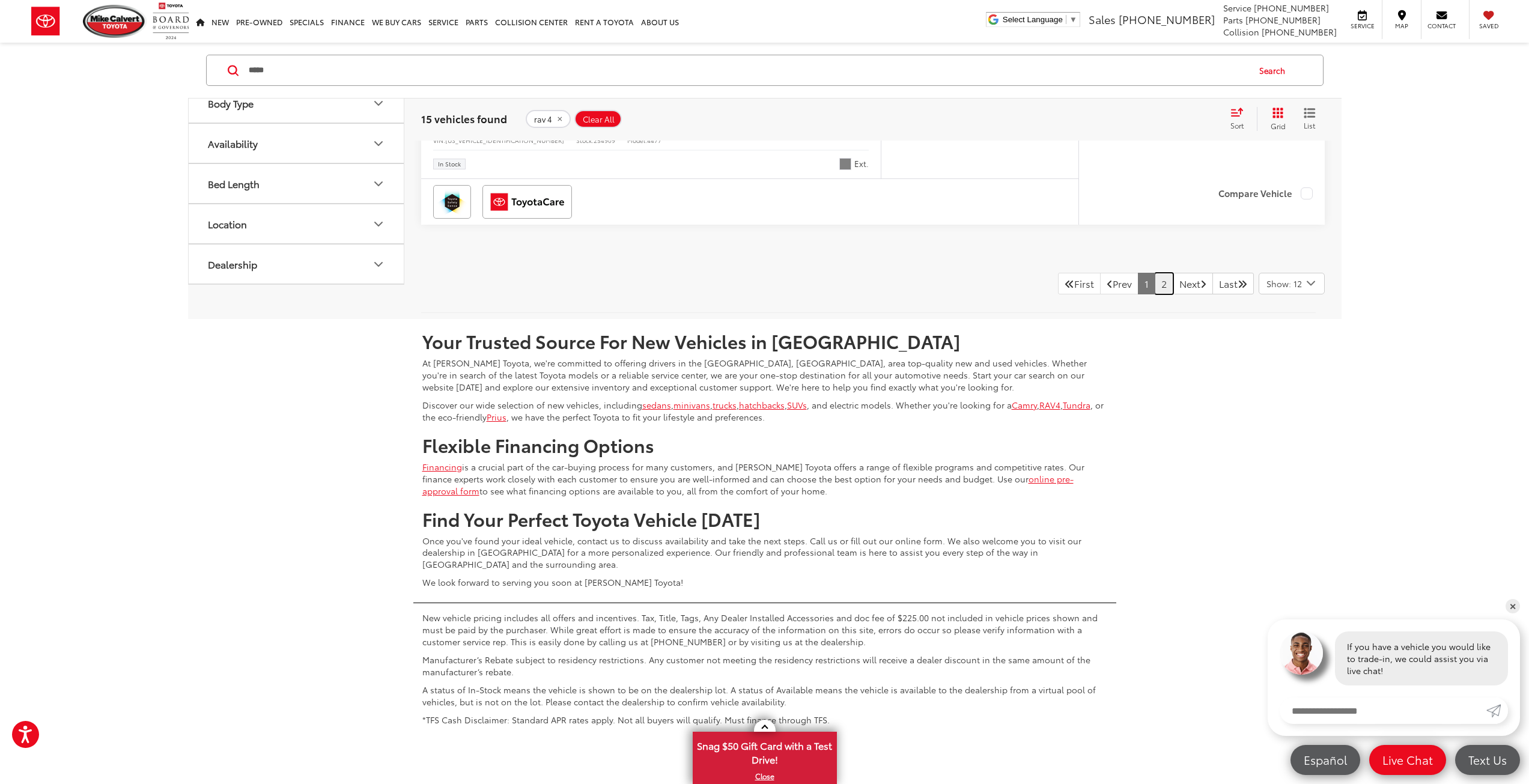
click at [1155, 284] on link "2" at bounding box center [1164, 284] width 19 height 21
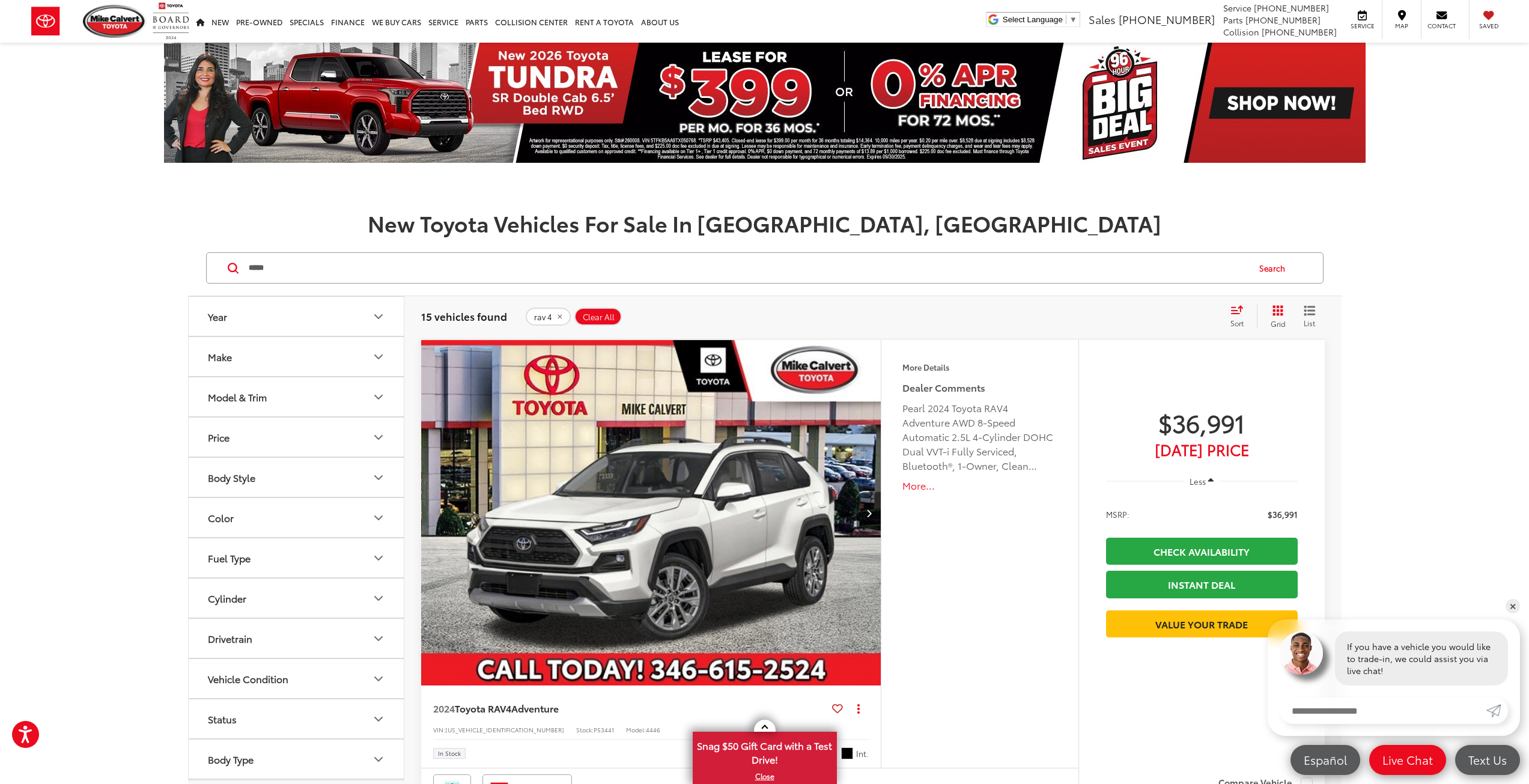
click at [304, 264] on input "*****" at bounding box center [748, 268] width 1000 height 29
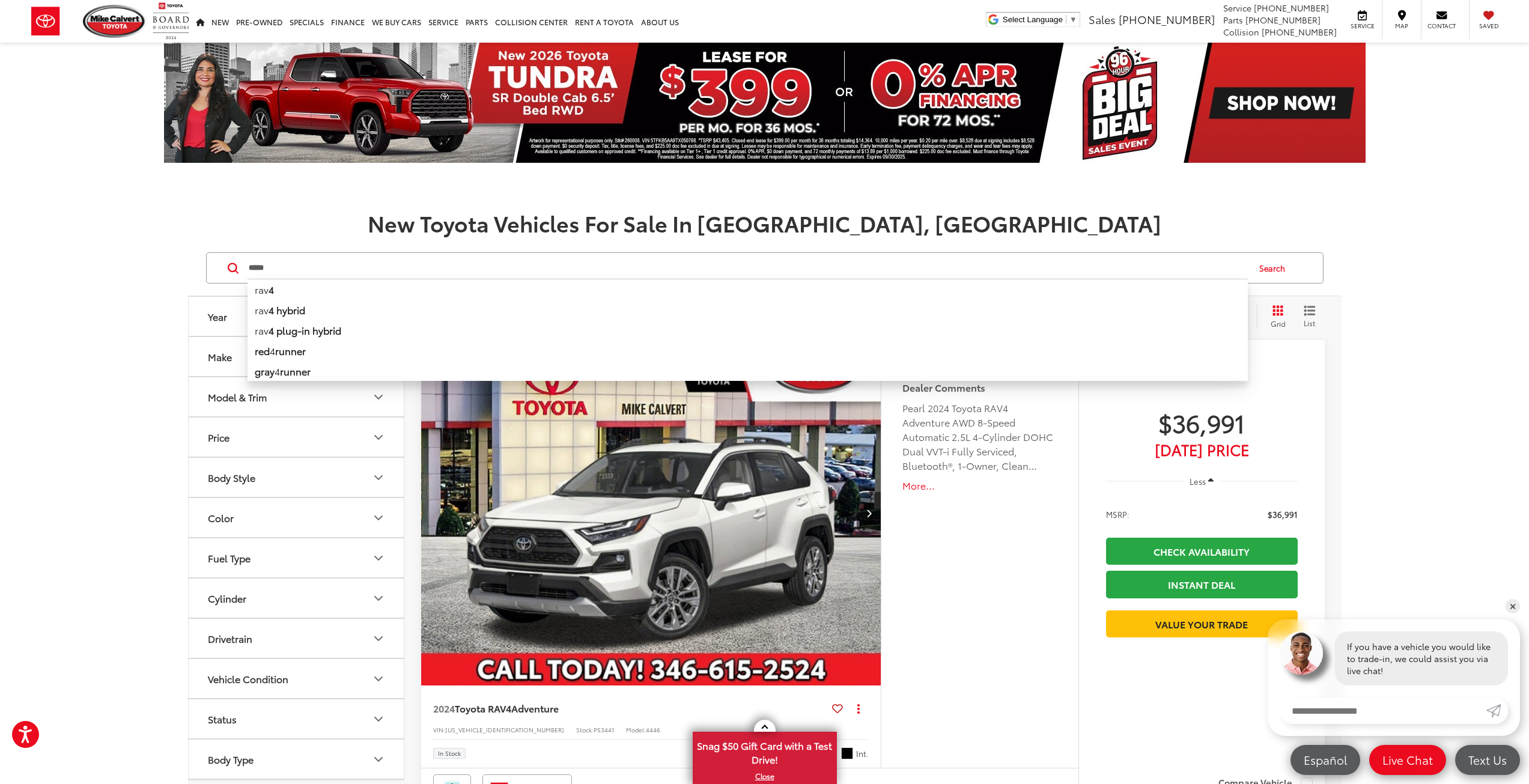
click at [291, 349] on b "runner" at bounding box center [290, 350] width 31 height 14
type input "**********"
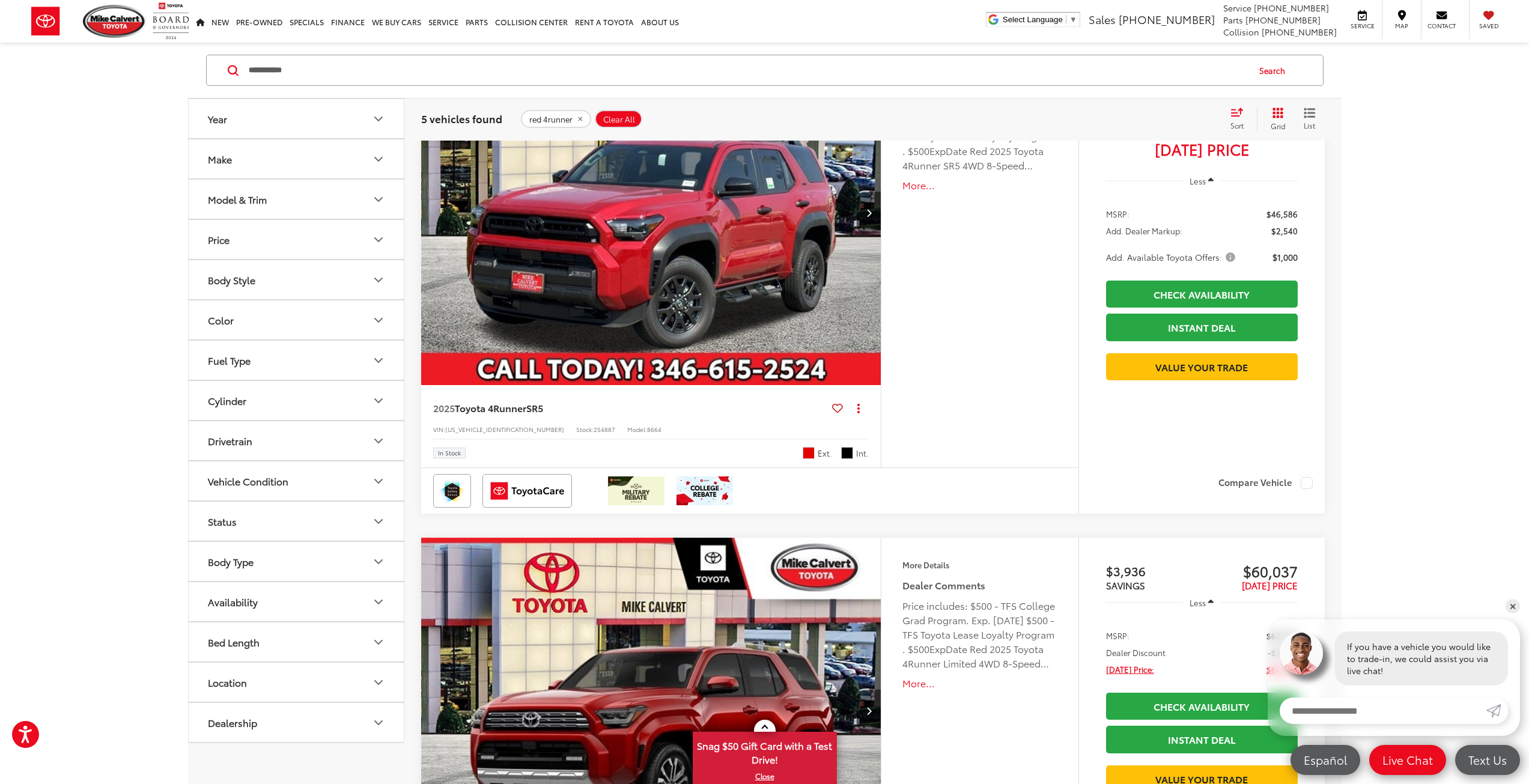
scroll to position [1562, 0]
